Goal: Task Accomplishment & Management: Use online tool/utility

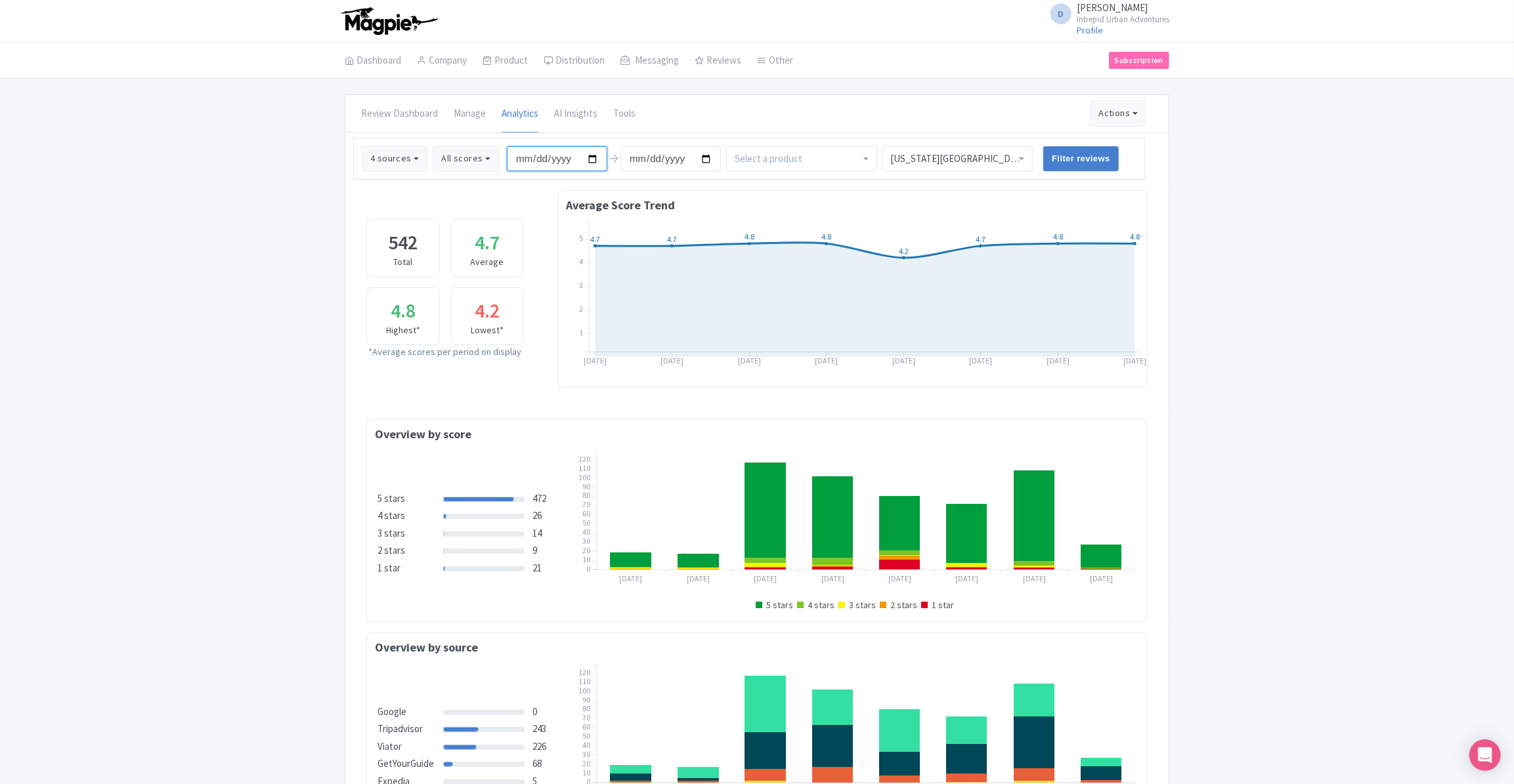
click at [589, 157] on input "2025-01-01" at bounding box center [558, 158] width 100 height 25
type input "2025-08-09"
click at [701, 158] on input "2025-08-11" at bounding box center [670, 158] width 100 height 25
click at [702, 159] on input "[DATE]" at bounding box center [670, 158] width 100 height 25
type input "[DATE]"
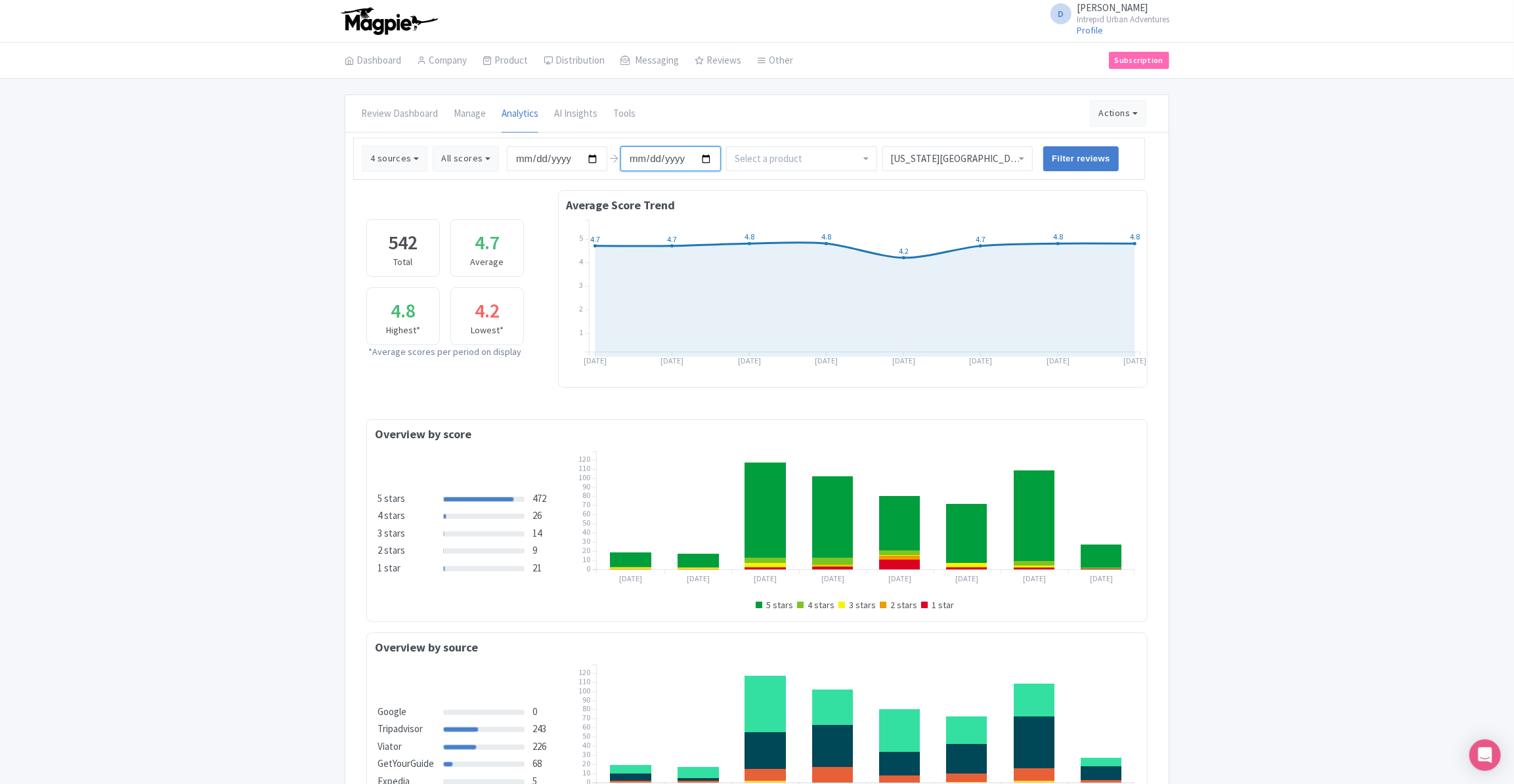
click at [704, 158] on input "[DATE]" at bounding box center [670, 158] width 100 height 25
click at [589, 157] on input "2025-08-09" at bounding box center [558, 158] width 100 height 25
type input "[DATE]"
click at [700, 157] on input "[DATE]" at bounding box center [670, 158] width 100 height 25
type input "[DATE]"
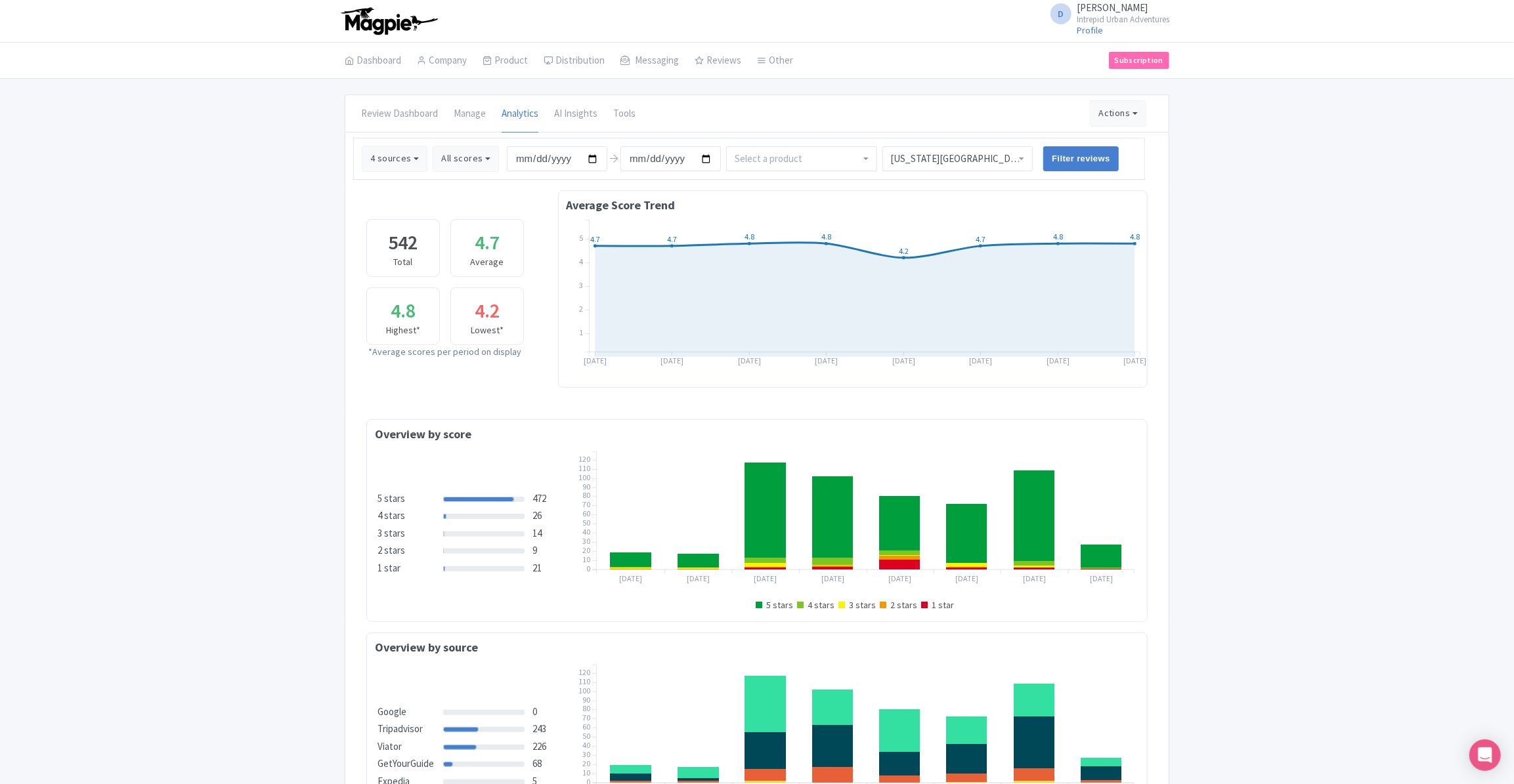
scroll to position [715, 0]
click at [949, 158] on div "[US_STATE][GEOGRAPHIC_DATA]" at bounding box center [958, 158] width 151 height 25
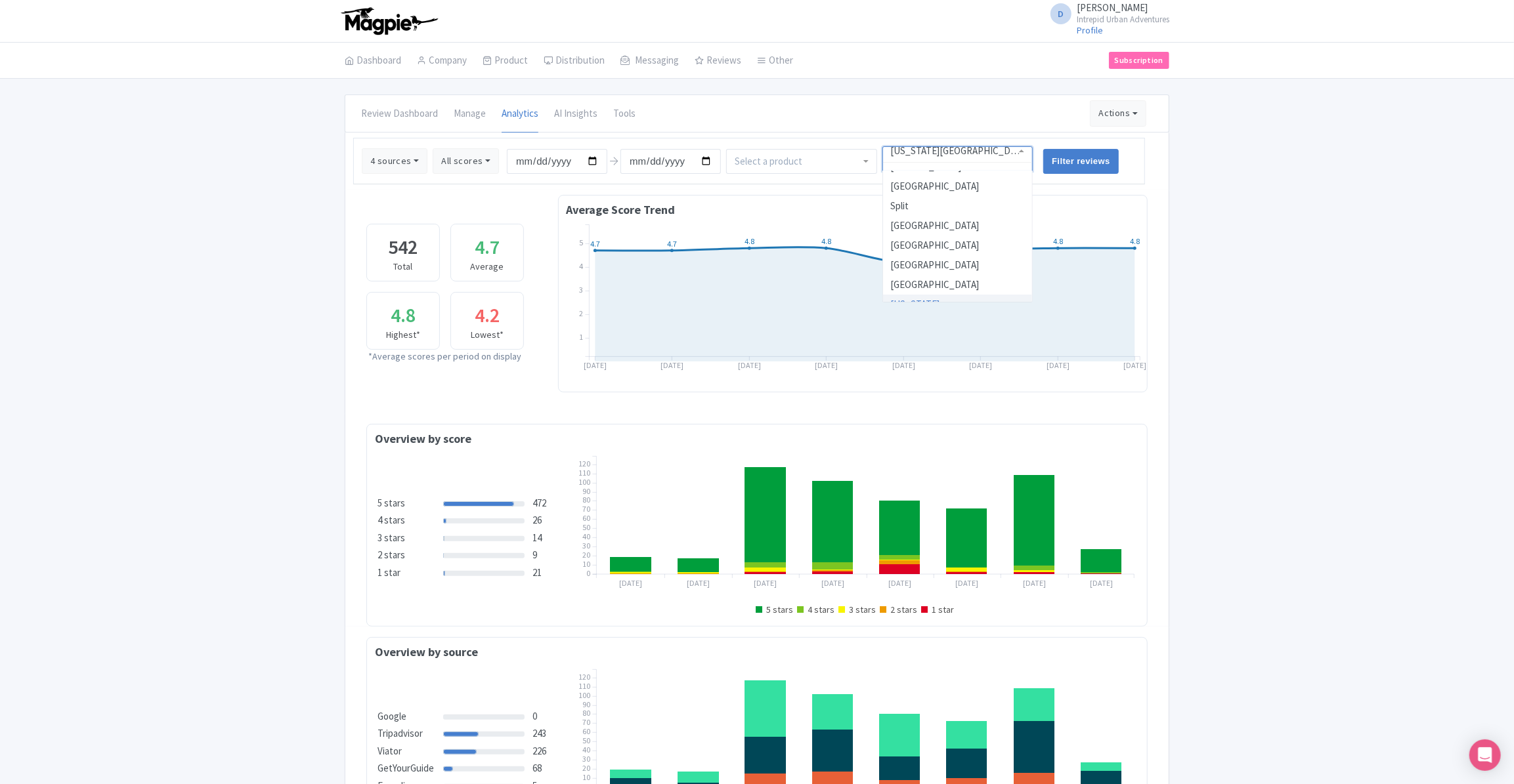
click at [1179, 204] on div "analytic_review Month ["Jan 2025", "Feb 2025", "Mar 2025", "Apr 2025", "May 202…" at bounding box center [757, 545] width 1514 height 902
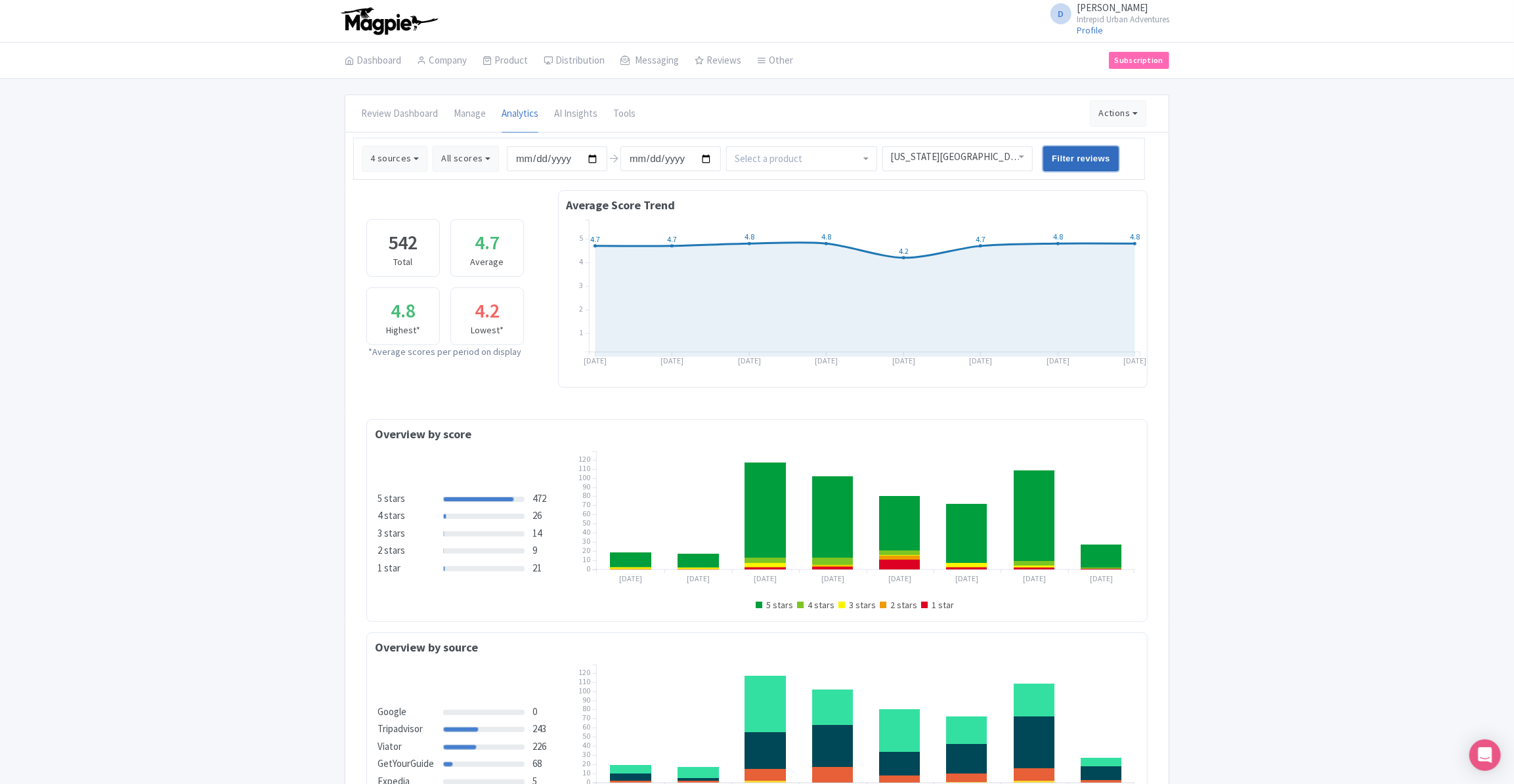
click at [1079, 159] on input "Filter reviews" at bounding box center [1081, 158] width 76 height 25
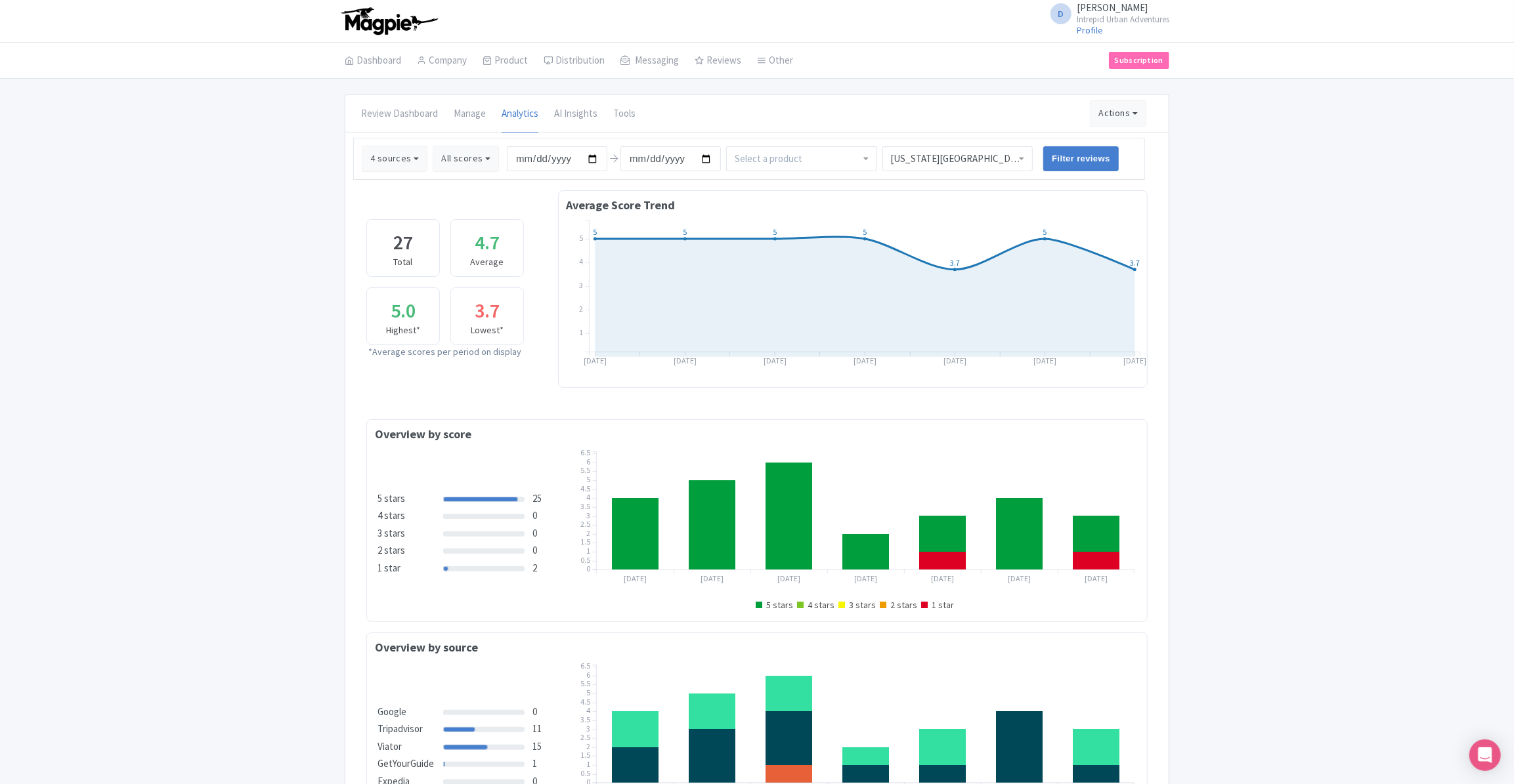
click at [1267, 262] on div "analytic_review Day ["02 Aug", "03 Aug", "04 Aug", "05 Aug", "06 Aug", "07 Aug"…" at bounding box center [757, 544] width 1514 height 898
click at [470, 113] on link "Manage" at bounding box center [469, 114] width 32 height 36
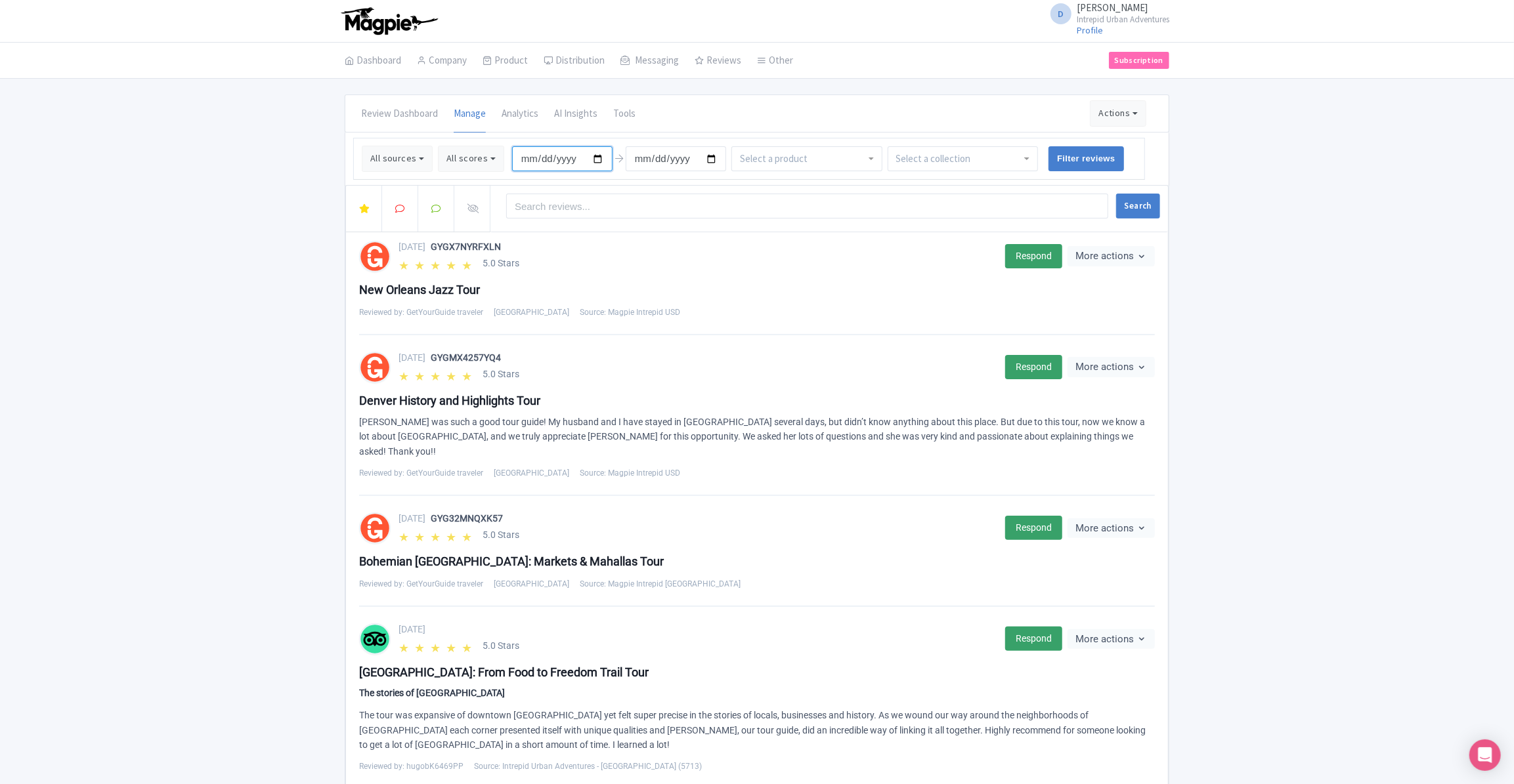
click at [595, 161] on input "[DATE]" at bounding box center [562, 158] width 100 height 25
type input "[DATE]"
click at [721, 153] on input "[DATE]" at bounding box center [676, 158] width 100 height 25
click at [712, 158] on input "[DATE]" at bounding box center [676, 158] width 100 height 25
type input "[DATE]"
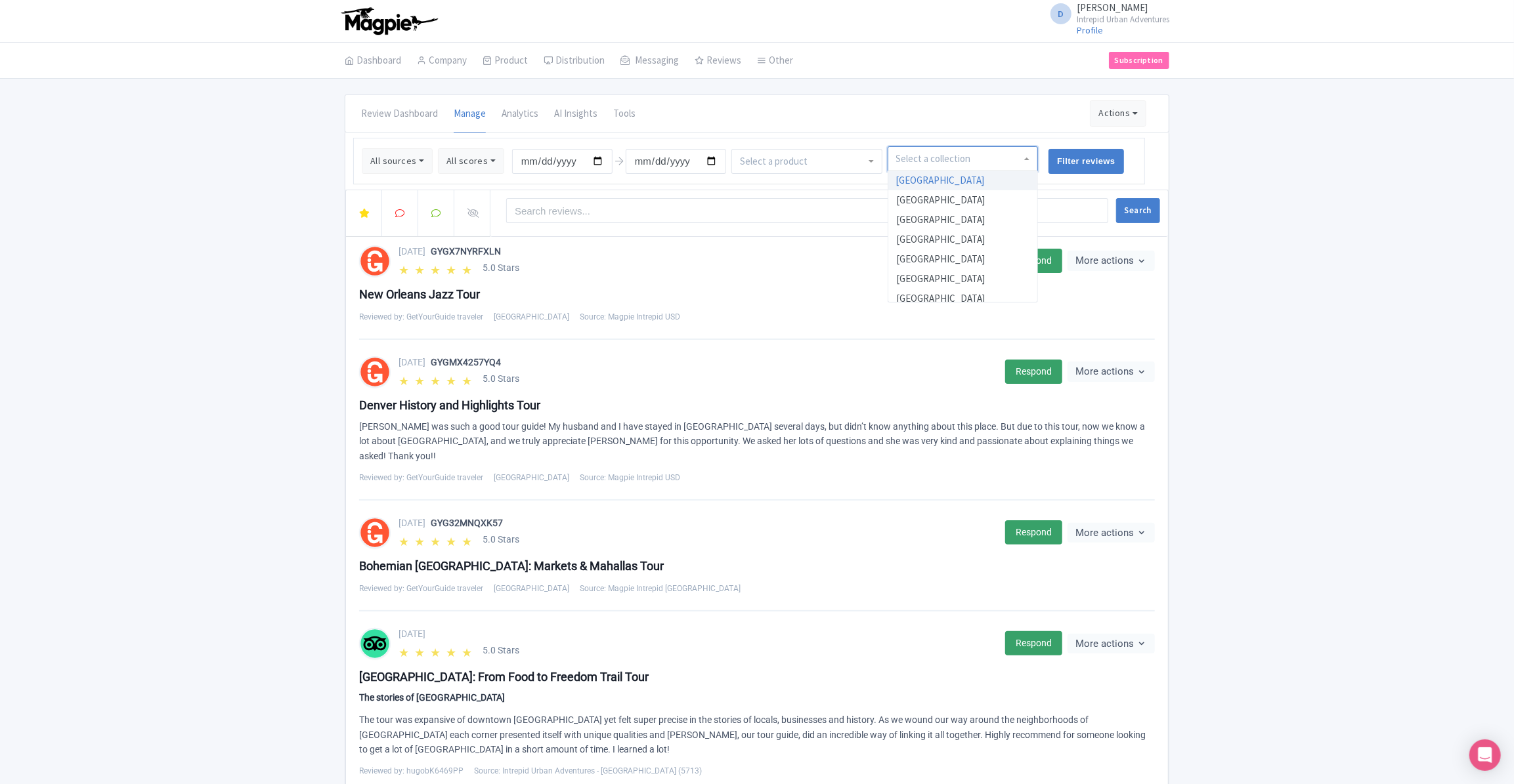
click at [997, 161] on div at bounding box center [964, 158] width 151 height 25
click at [936, 156] on input "select-one" at bounding box center [935, 158] width 77 height 12
type input "was"
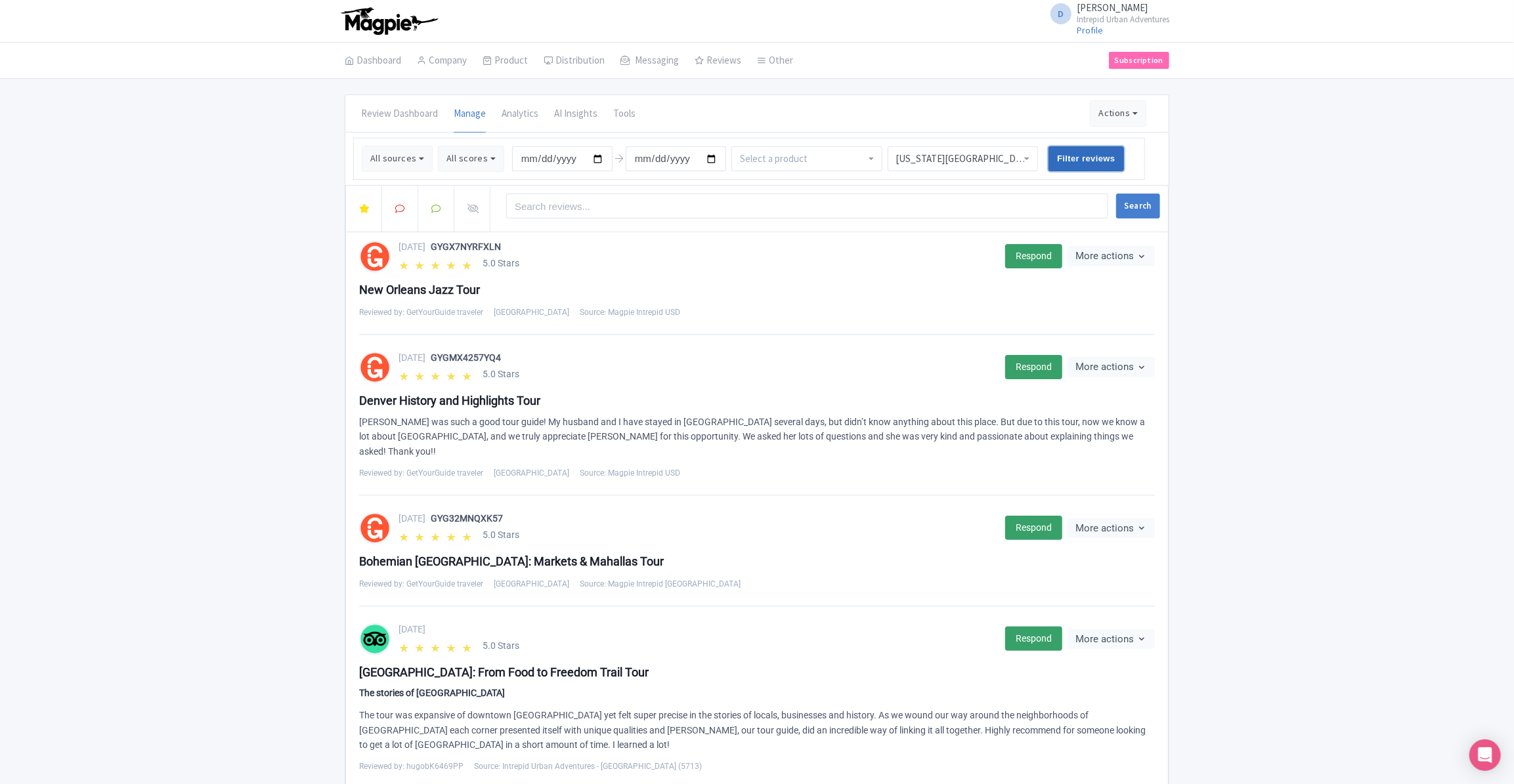
click at [1081, 161] on input "Filter reviews" at bounding box center [1086, 158] width 76 height 25
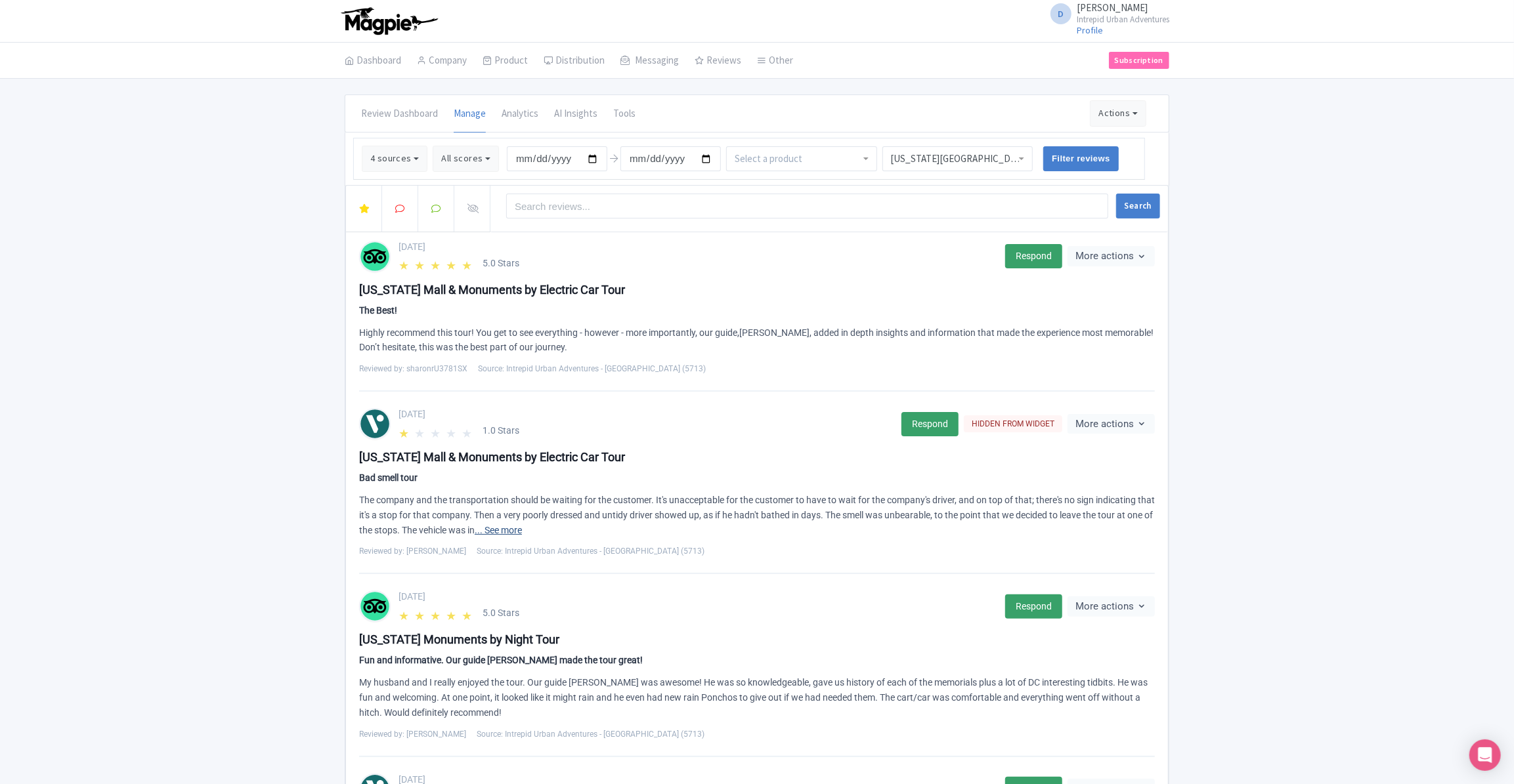
click at [522, 530] on link "... See more" at bounding box center [498, 531] width 47 height 11
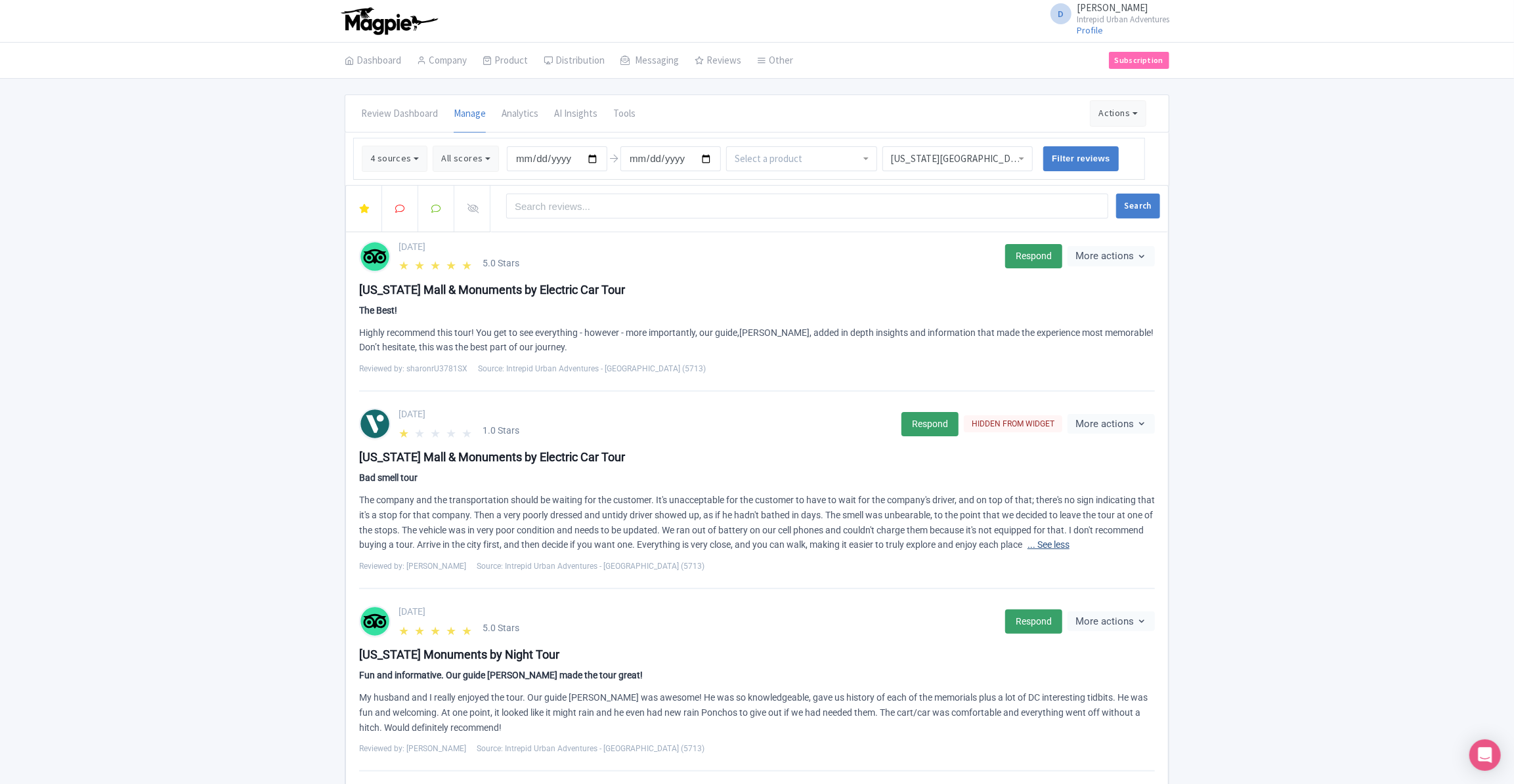
click at [1069, 540] on link "... See less" at bounding box center [1049, 545] width 42 height 11
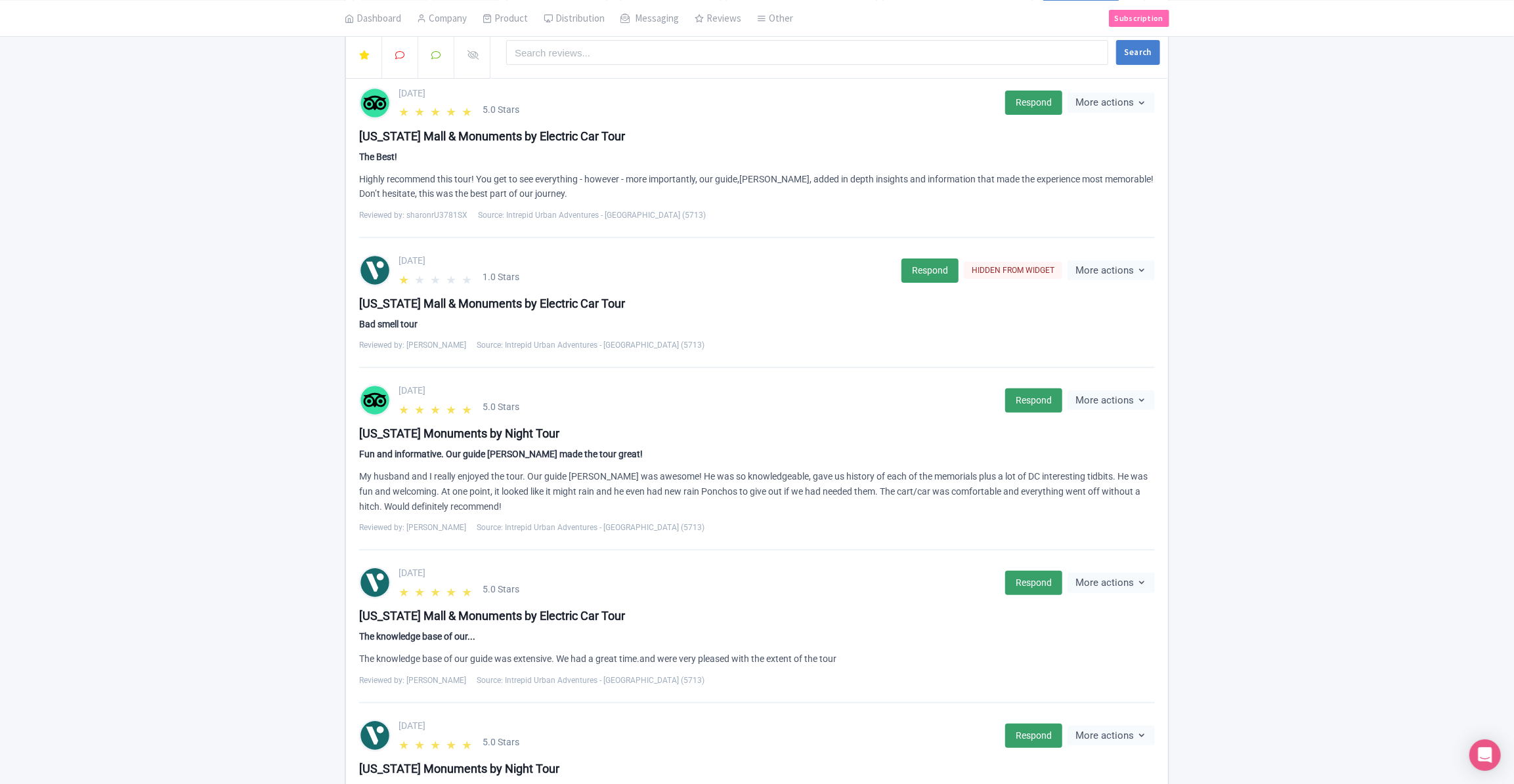
scroll to position [168, 0]
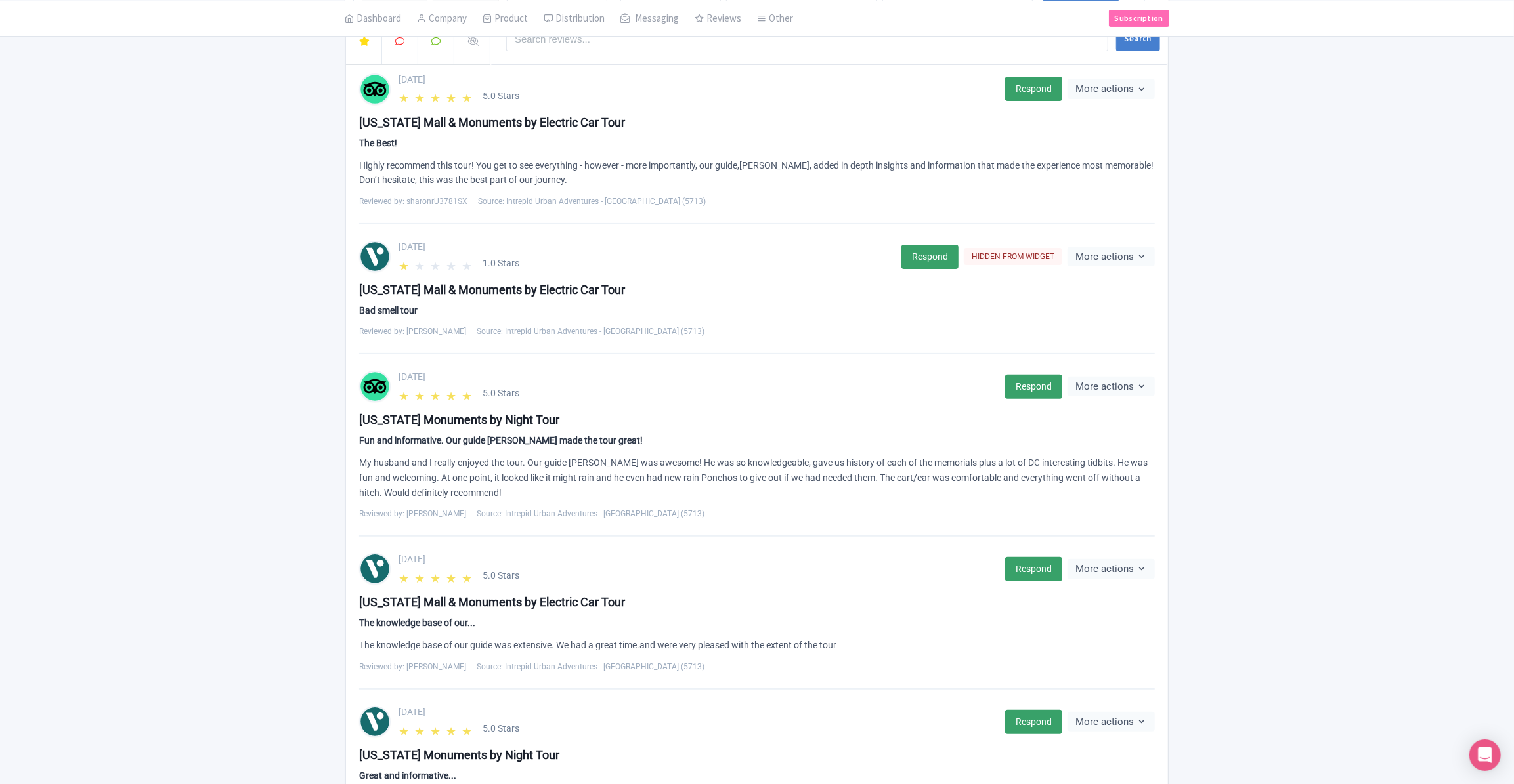
click at [677, 321] on div "Washington Mall & Monuments by Electric Car Tour Bad smell tour The company and…" at bounding box center [757, 310] width 796 height 56
click at [504, 294] on div "[US_STATE] Mall & Monuments by Electric Car Tour" at bounding box center [757, 290] width 796 height 17
click at [497, 314] on div "Bad smell tour" at bounding box center [757, 311] width 796 height 14
drag, startPoint x: 702, startPoint y: 321, endPoint x: 822, endPoint y: 324, distance: 120.0
click at [702, 321] on div "Washington Mall & Monuments by Electric Car Tour Bad smell tour The company and…" at bounding box center [757, 310] width 796 height 56
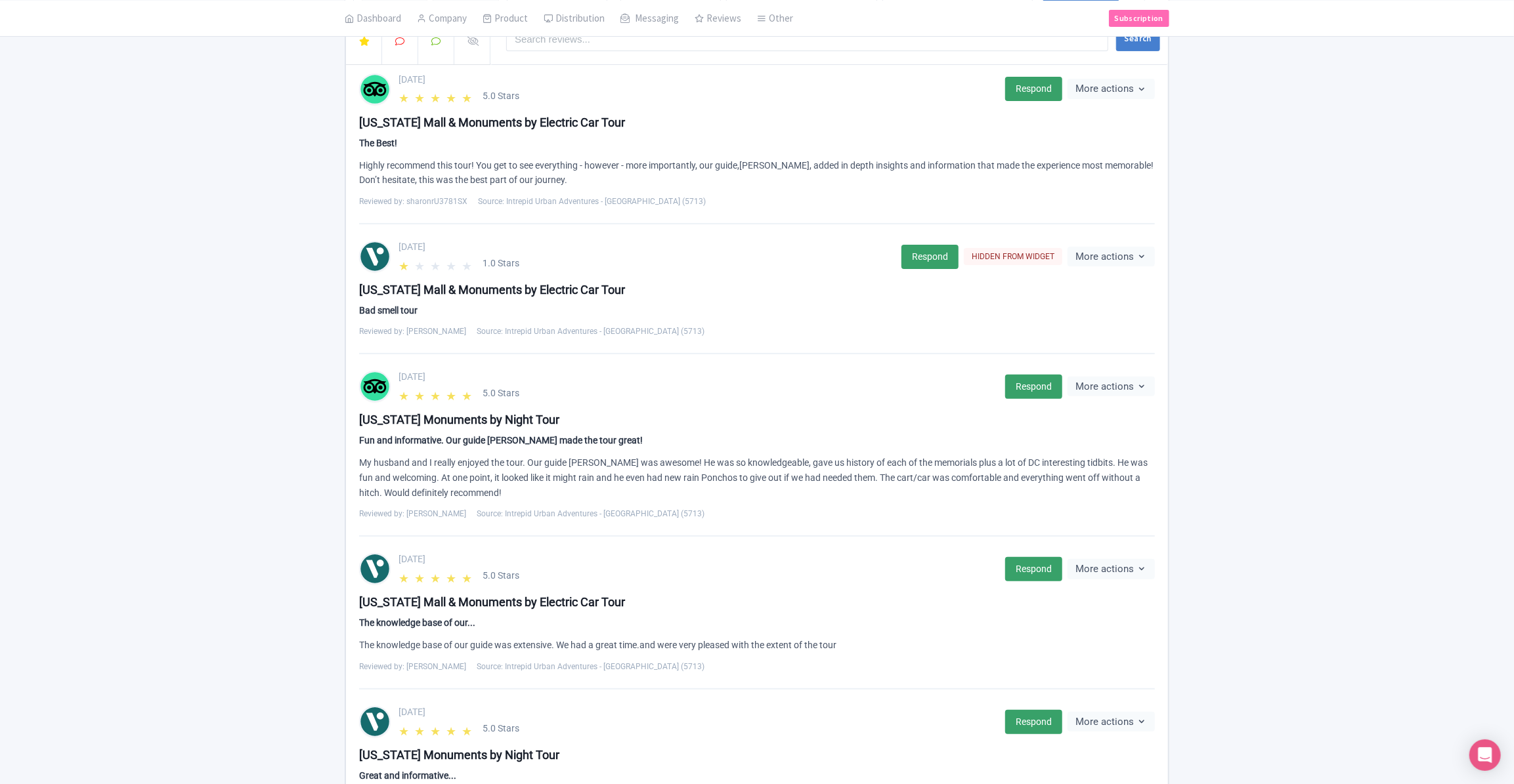
click at [507, 290] on div "[US_STATE] Mall & Monuments by Electric Car Tour" at bounding box center [757, 290] width 796 height 17
drag, startPoint x: 742, startPoint y: 300, endPoint x: 935, endPoint y: 323, distance: 194.4
click at [742, 301] on div "Washington Mall & Monuments by Electric Car Tour Bad smell tour The company and…" at bounding box center [757, 310] width 796 height 56
click at [716, 316] on div "Washington Mall & Monuments by Electric Car Tour Bad smell tour The company and…" at bounding box center [757, 310] width 796 height 56
click at [705, 331] on div "Reviewed by: Jose_B Source: Intrepid Urban Adventures - USA (5713)" at bounding box center [757, 331] width 796 height 12
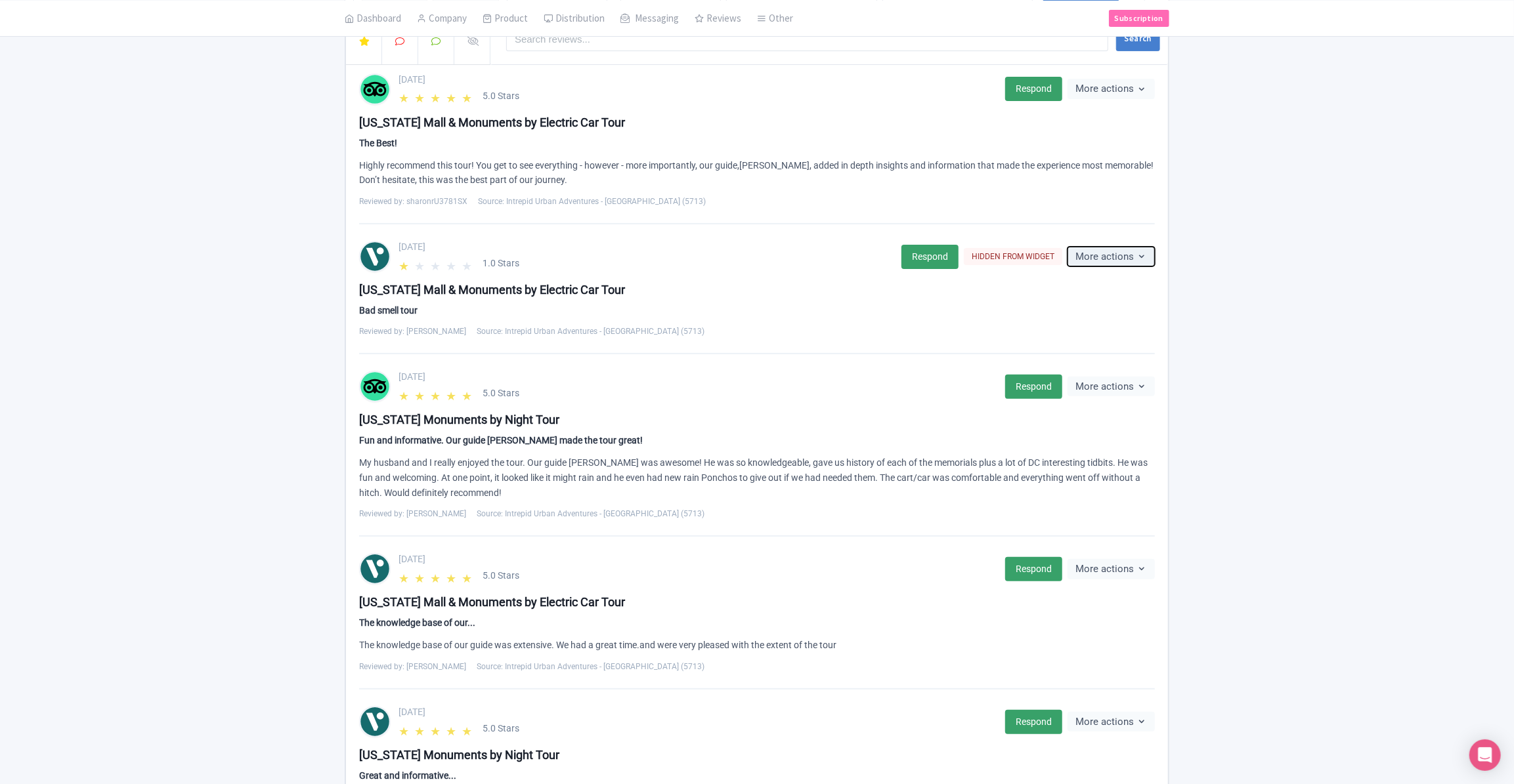
click at [1135, 258] on button "More actions" at bounding box center [1111, 257] width 87 height 20
drag, startPoint x: 905, startPoint y: 334, endPoint x: 867, endPoint y: 329, distance: 38.3
click at [905, 334] on div "Reviewed by: Jose_B Source: Intrepid Urban Adventures - USA (5713)" at bounding box center [757, 331] width 796 height 12
click at [619, 326] on div "Reviewed by: Jose_B Source: Intrepid Urban Adventures - USA (5713)" at bounding box center [757, 331] width 796 height 12
click at [530, 330] on span "Source: Intrepid Urban Adventures - [GEOGRAPHIC_DATA] (5713)" at bounding box center [590, 331] width 228 height 12
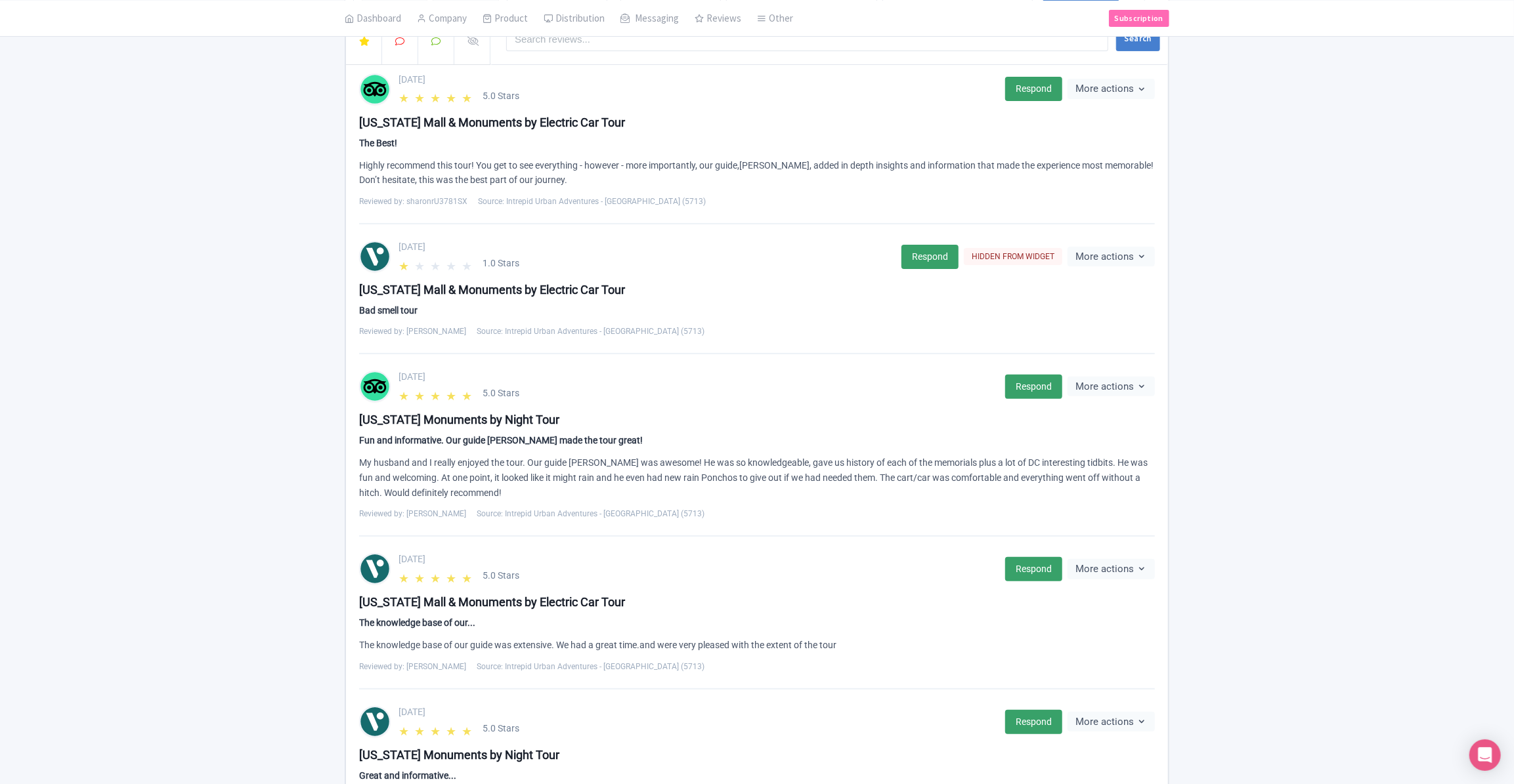
click at [415, 328] on span "Reviewed by: [PERSON_NAME]" at bounding box center [413, 331] width 107 height 12
click at [414, 310] on div "Bad smell tour" at bounding box center [757, 311] width 796 height 14
drag, startPoint x: 414, startPoint y: 310, endPoint x: 465, endPoint y: 307, distance: 51.1
click at [462, 307] on div "Bad smell tour" at bounding box center [757, 311] width 796 height 14
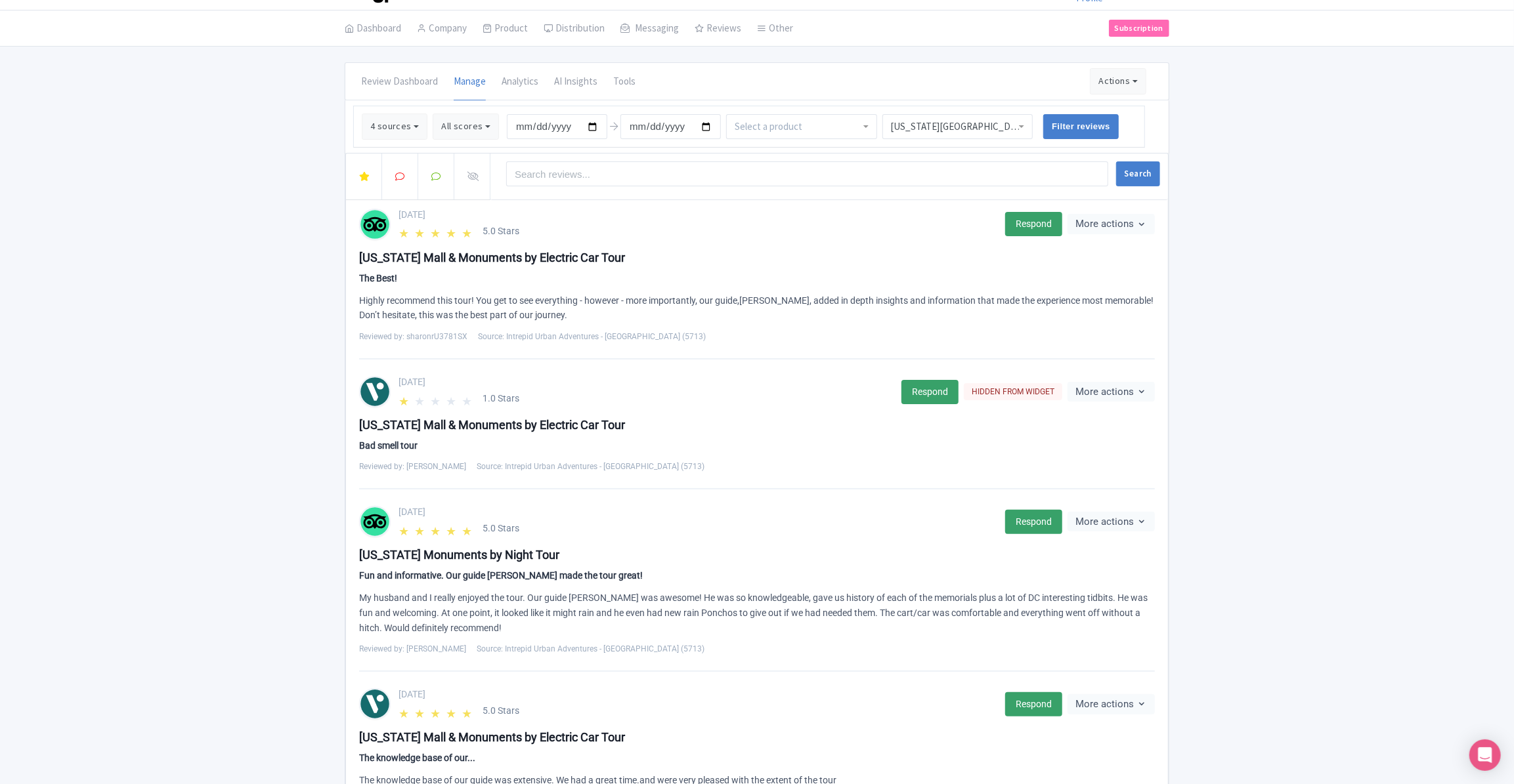
scroll to position [0, 0]
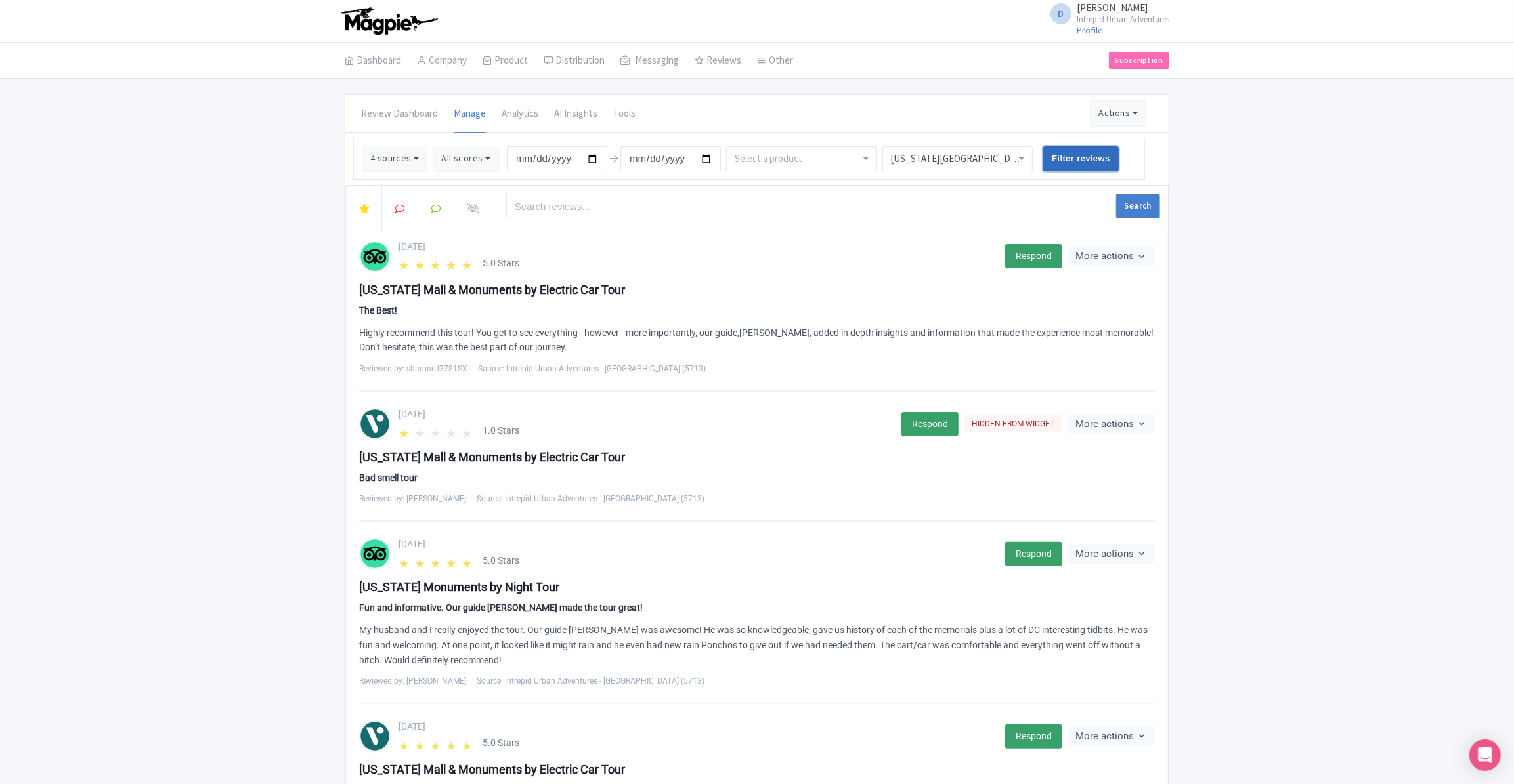
click at [1064, 152] on input "Filter reviews" at bounding box center [1081, 158] width 76 height 25
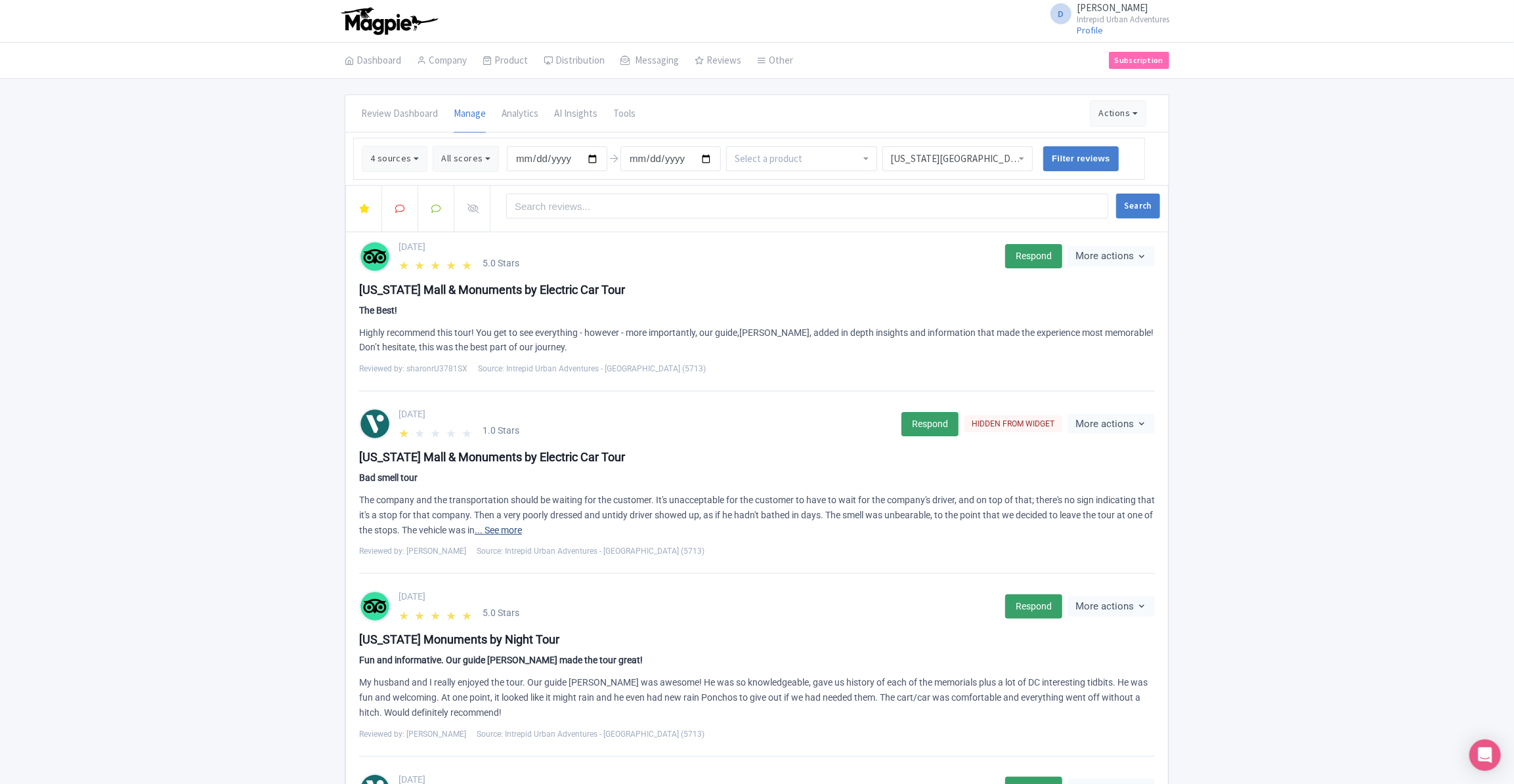
click at [522, 532] on link "... See more" at bounding box center [498, 531] width 47 height 11
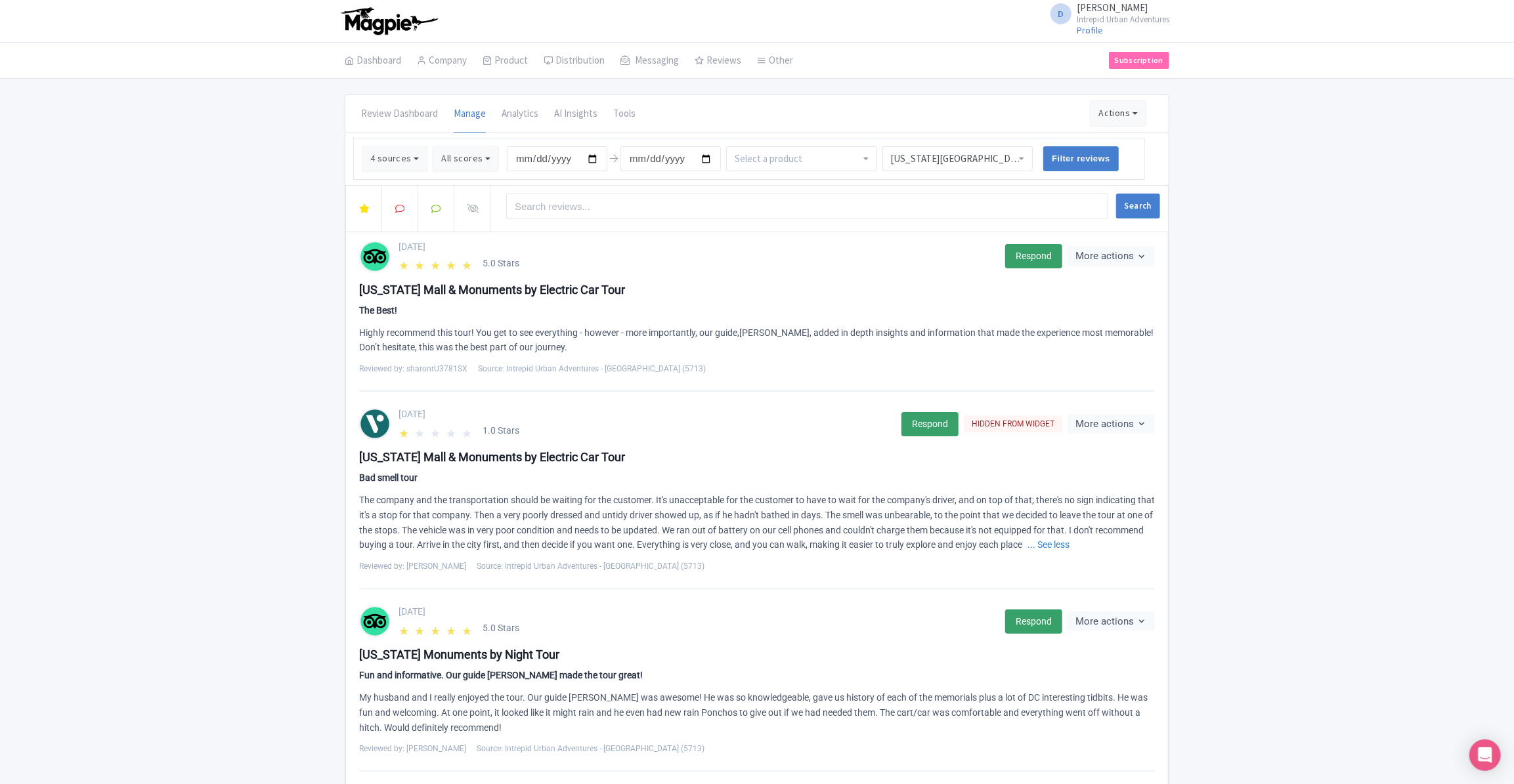
drag, startPoint x: 1078, startPoint y: 546, endPoint x: 796, endPoint y: 573, distance: 283.3
click at [796, 573] on div "[DATE] ★ ★ ★ ★ ★ 1.0 Stars Respond HIDDEN FROM WIDGET More actions Hide from th…" at bounding box center [757, 499] width 796 height 182
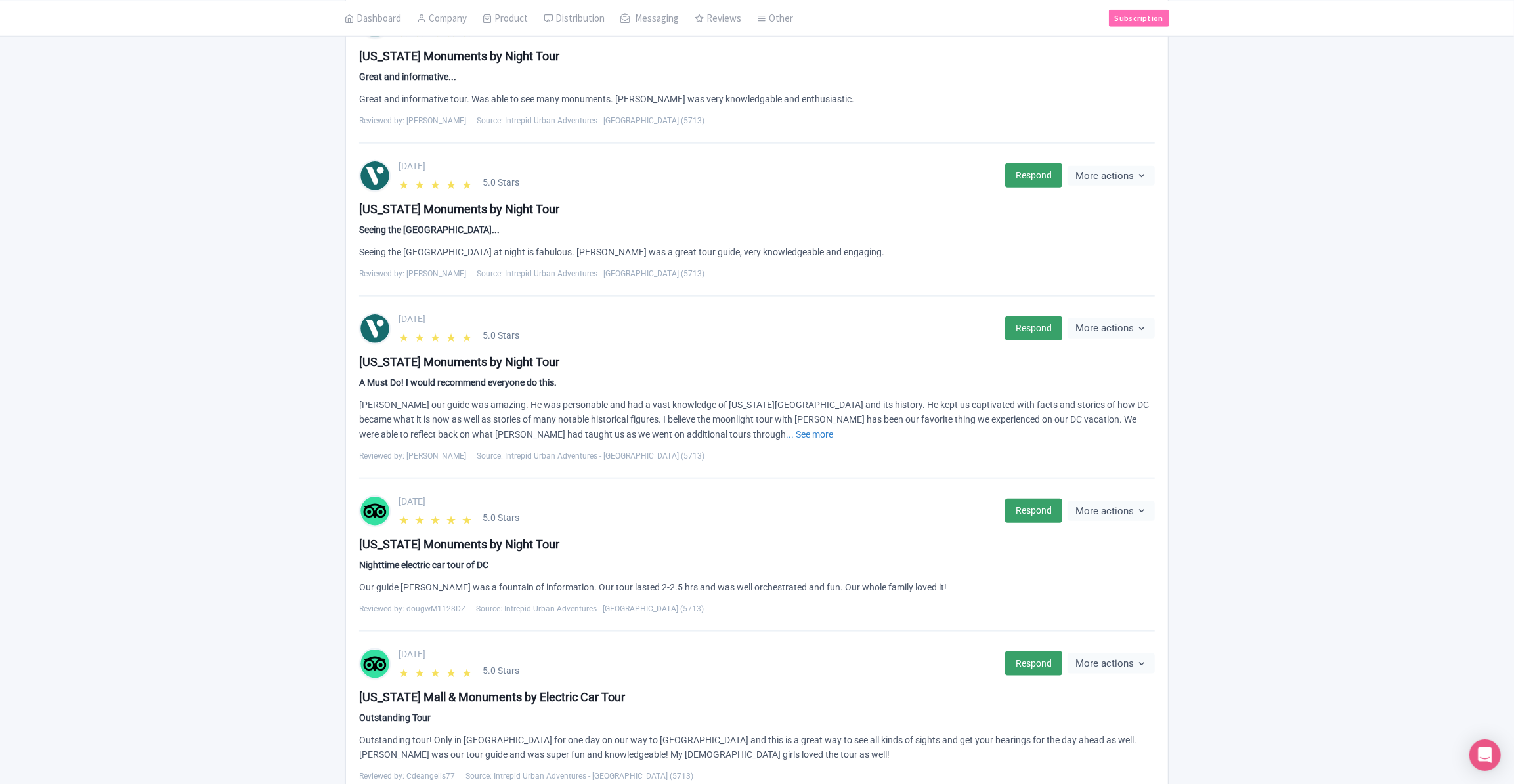
scroll to position [944, 0]
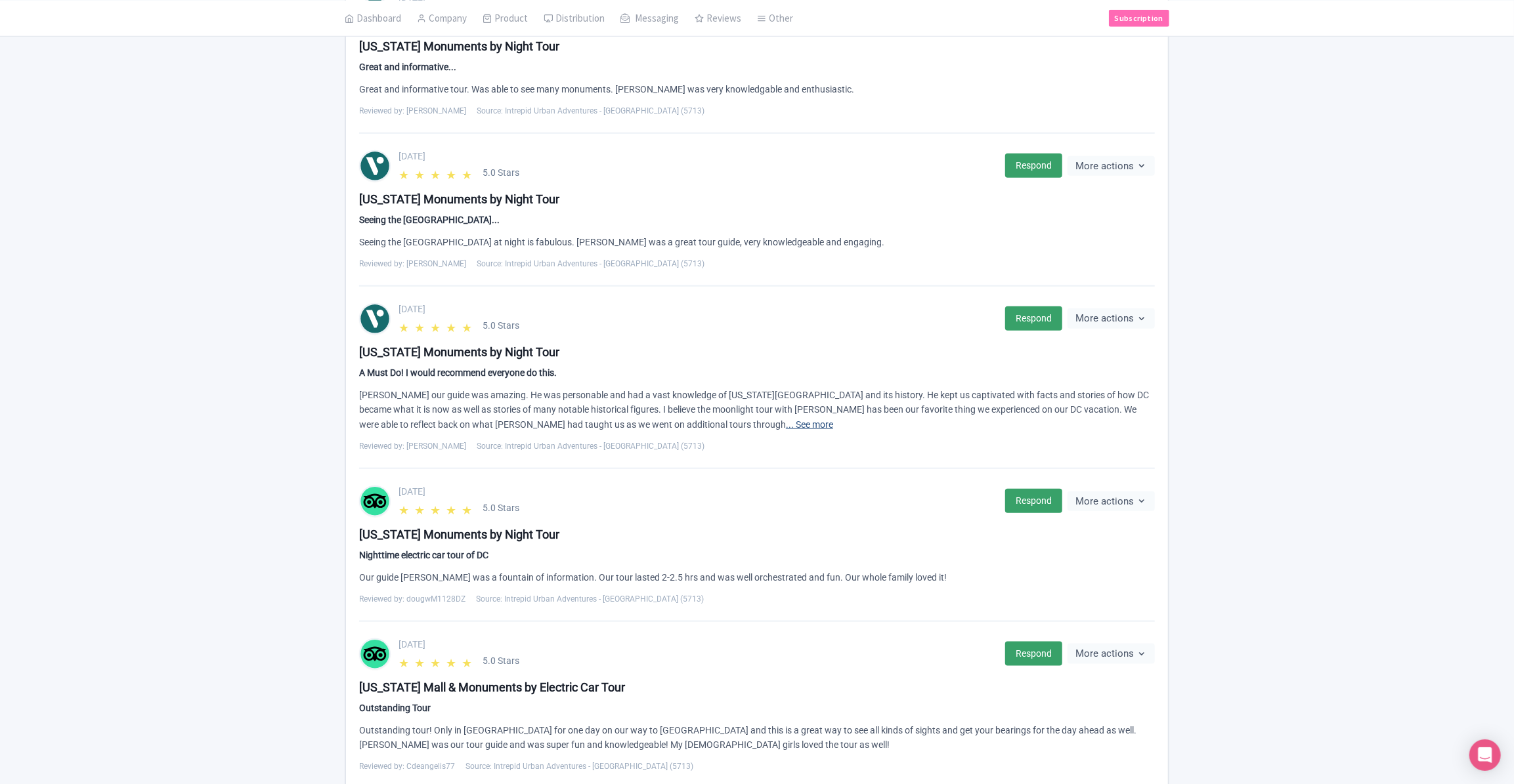
click at [786, 427] on link "... See more" at bounding box center [810, 425] width 47 height 11
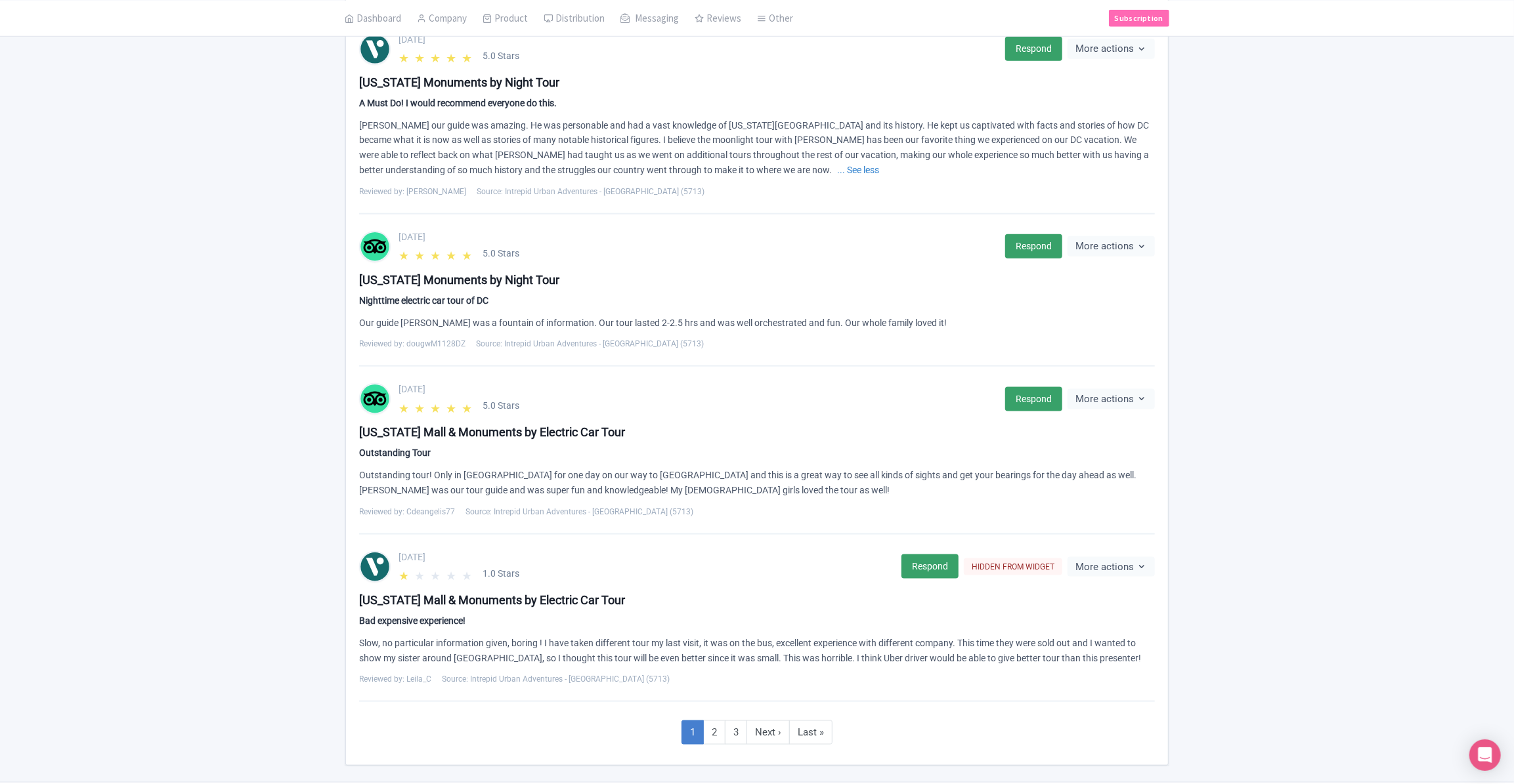
scroll to position [1250, 0]
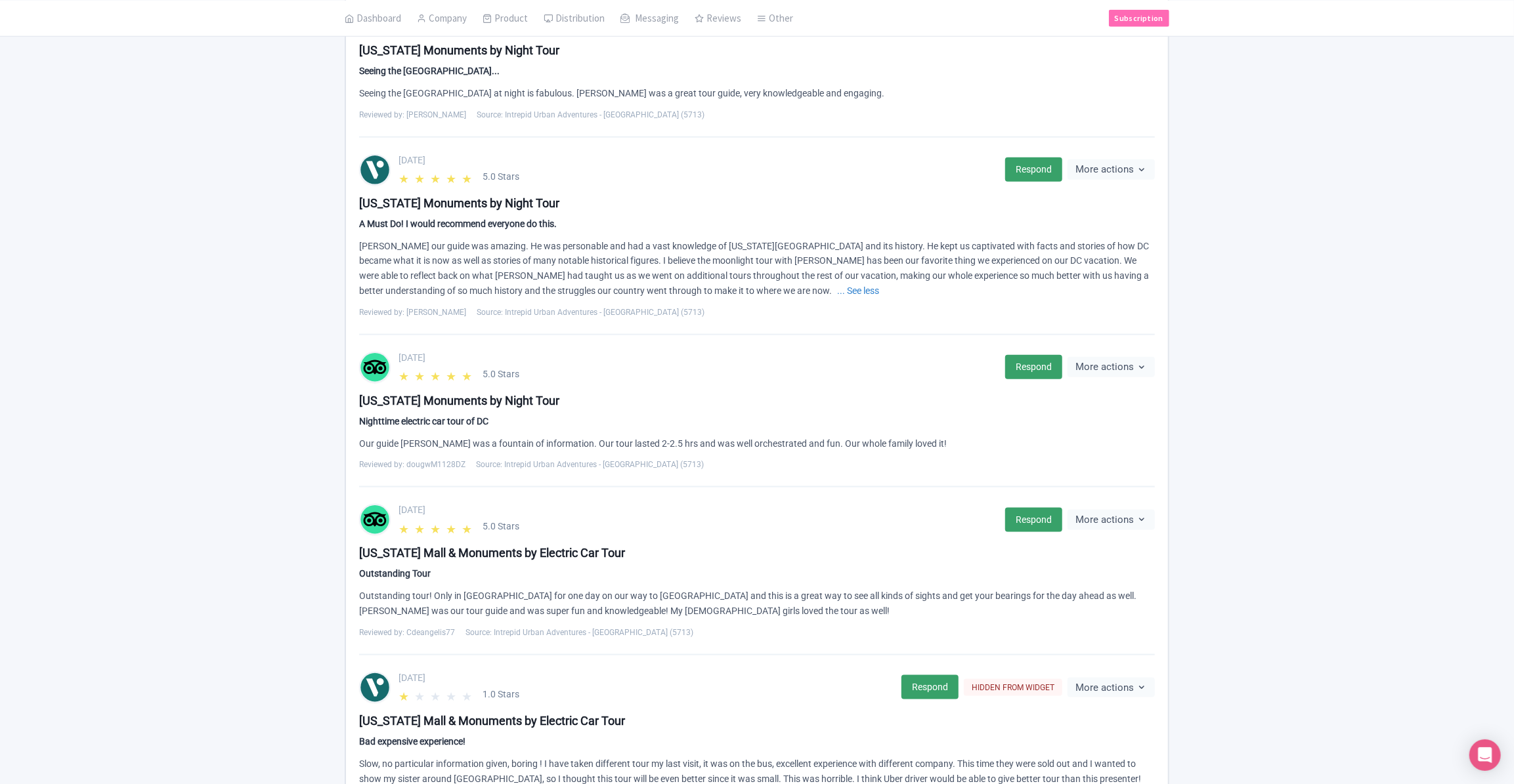
click at [717, 694] on div "August 08, 2025 ★ ★ ★ ★ ★ 5.0 Stars Respond More actions Hide from this page Hi…" at bounding box center [757, 13] width 812 height 1747
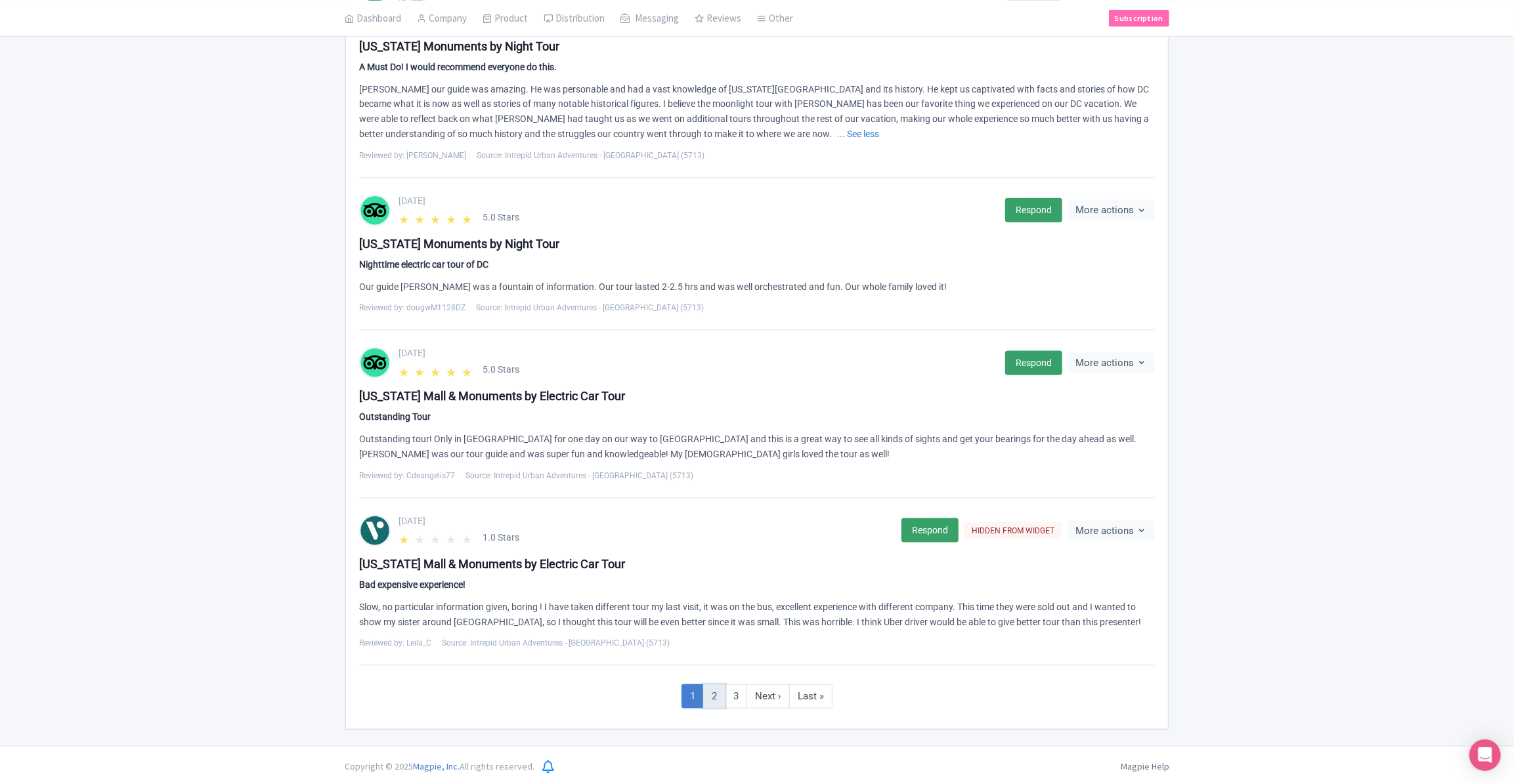
click at [719, 701] on link "2" at bounding box center [714, 697] width 23 height 25
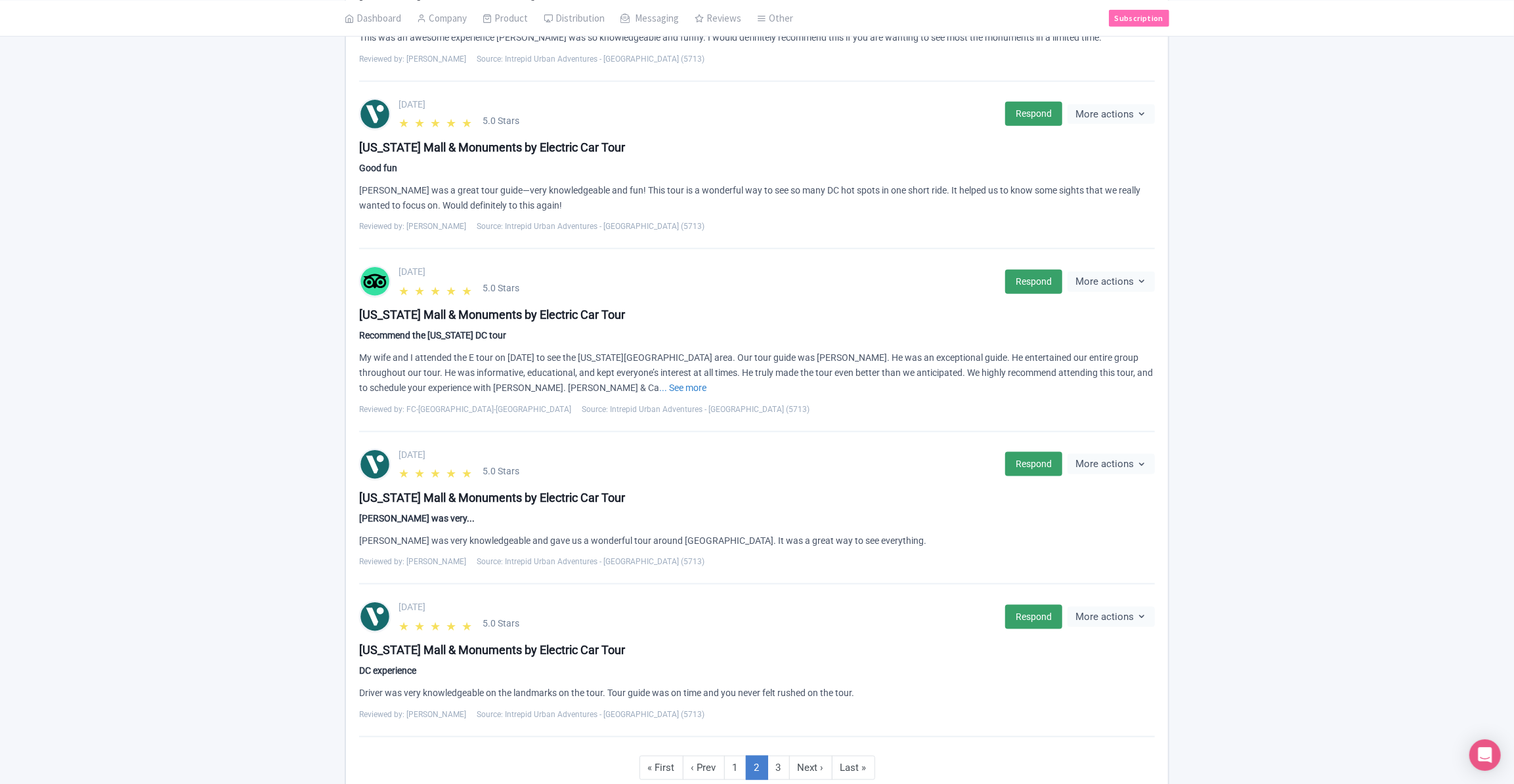
scroll to position [1168, 0]
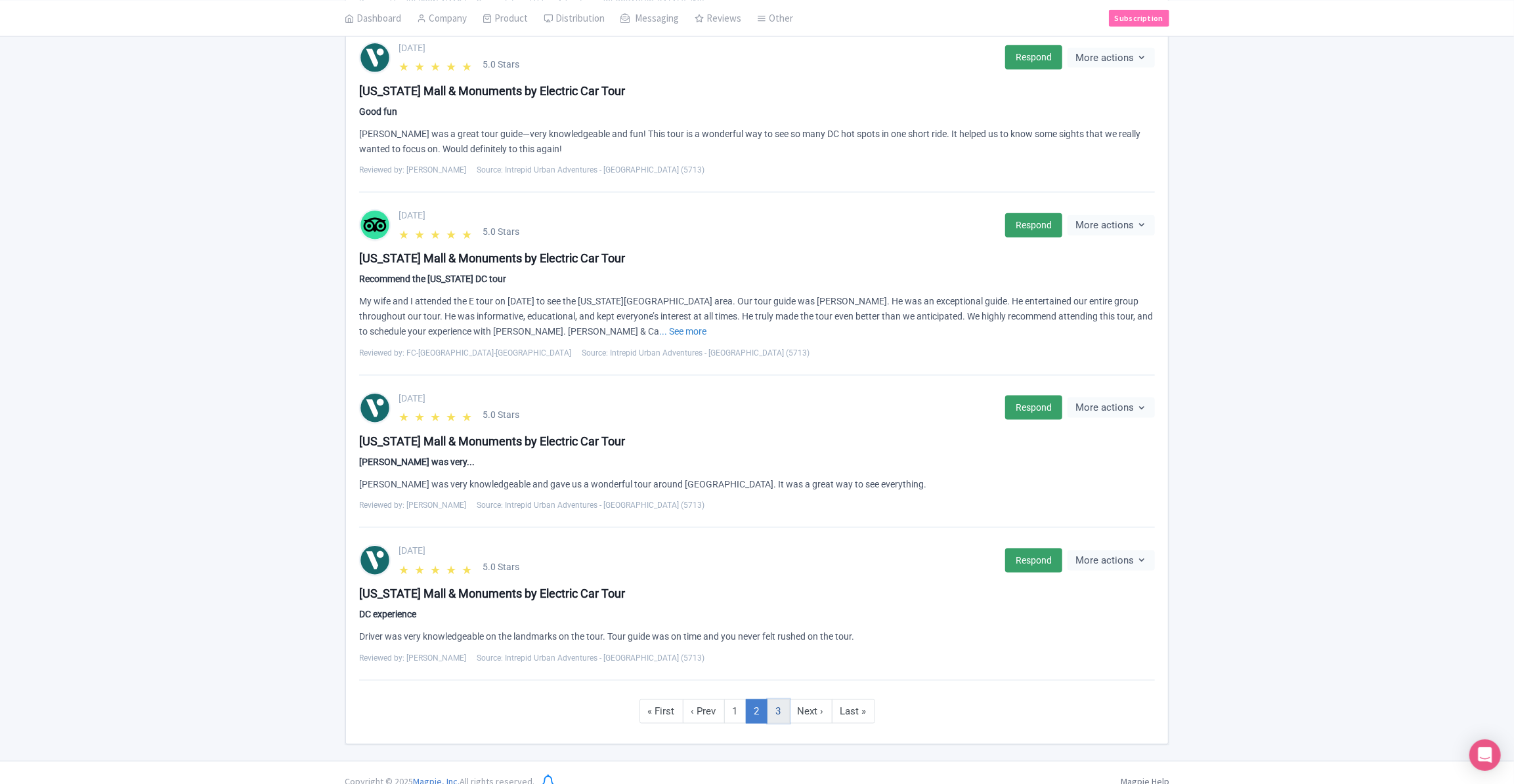
click at [784, 699] on link "3" at bounding box center [779, 711] width 23 height 25
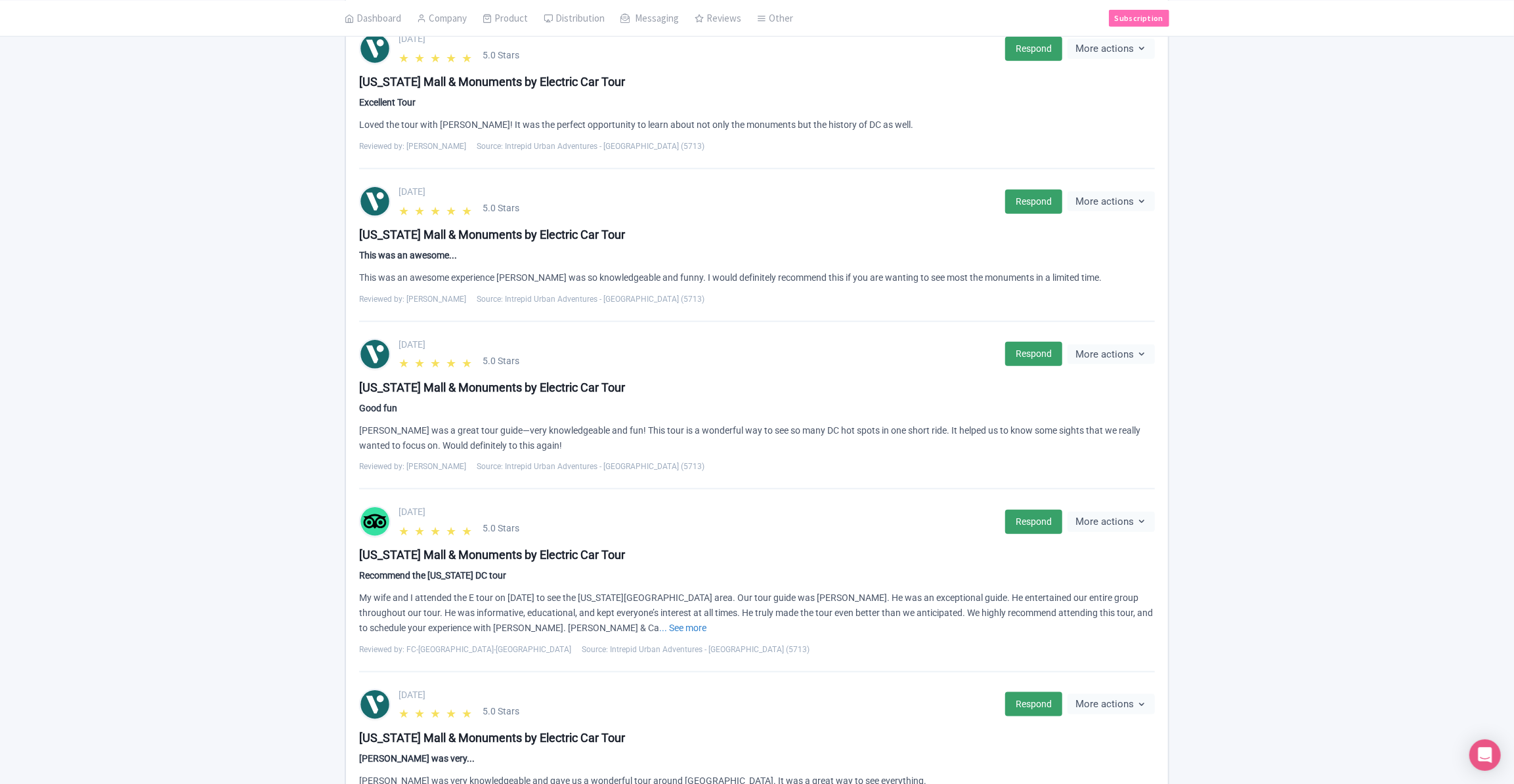
scroll to position [1168, 0]
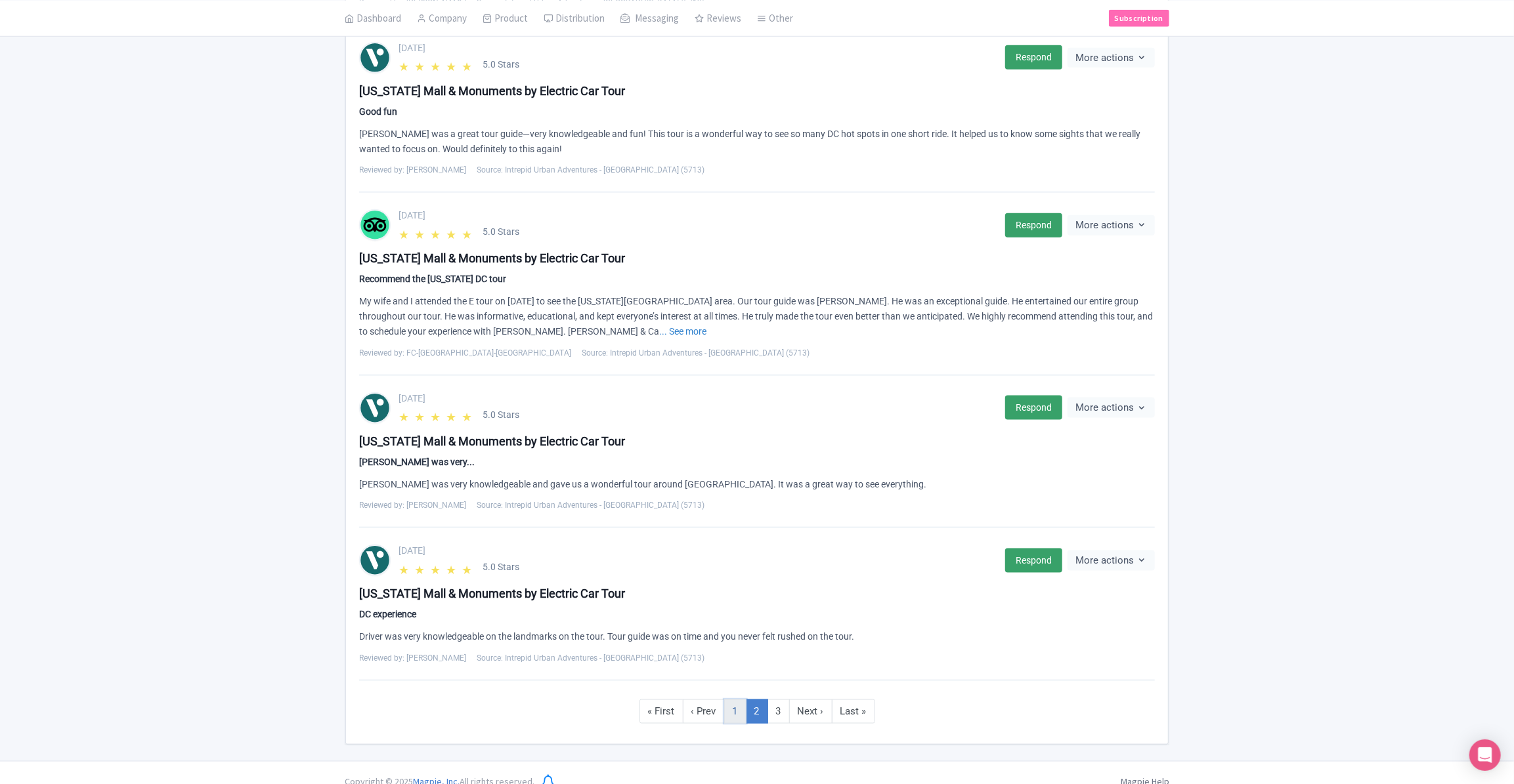
click at [743, 699] on link "1" at bounding box center [735, 711] width 23 height 25
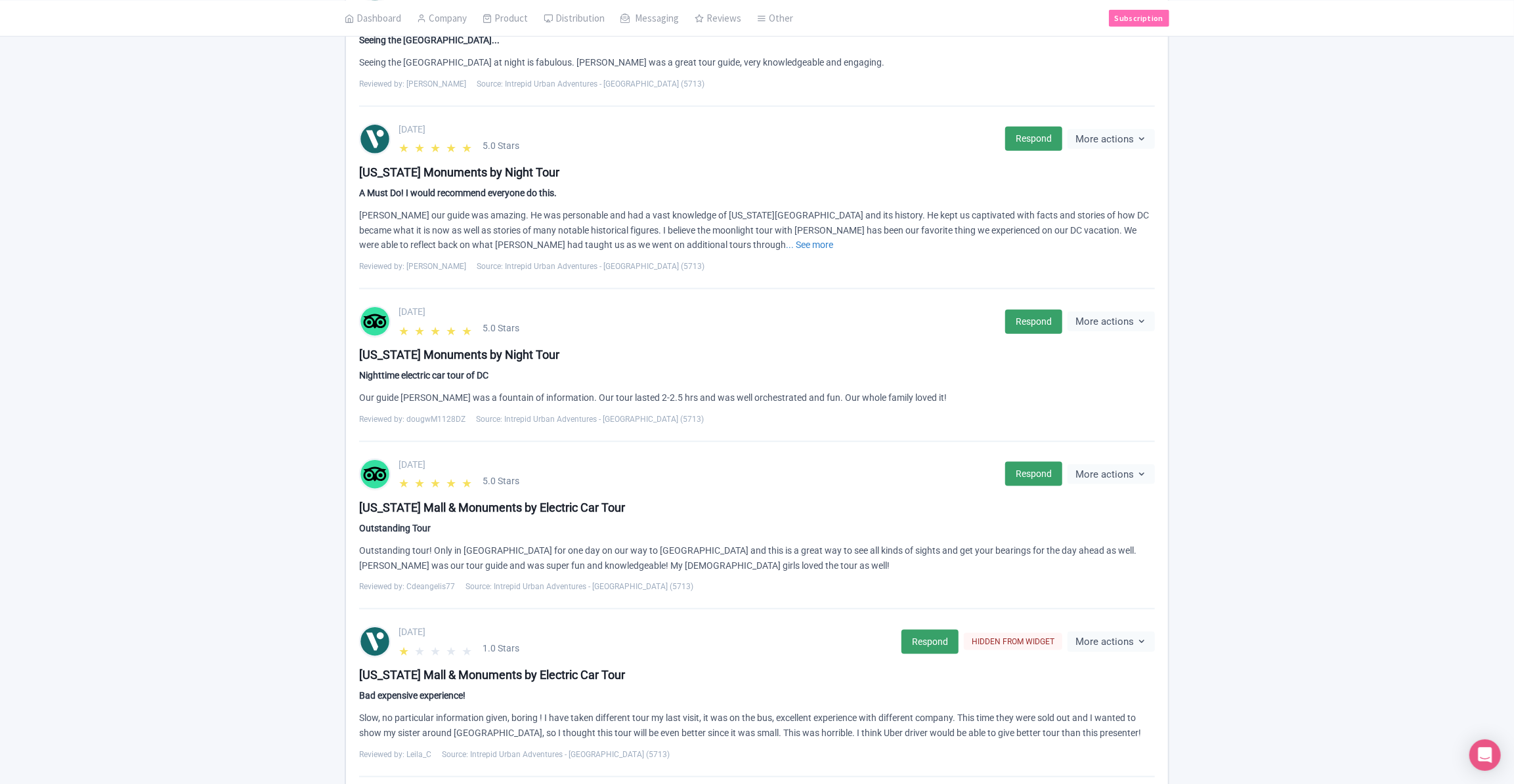
scroll to position [1220, 0]
